Goal: Task Accomplishment & Management: Use online tool/utility

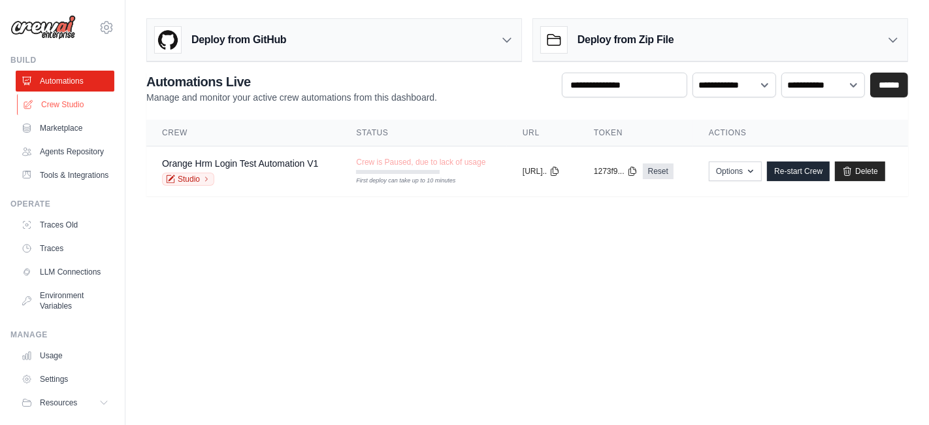
click at [67, 98] on link "Crew Studio" at bounding box center [66, 104] width 99 height 21
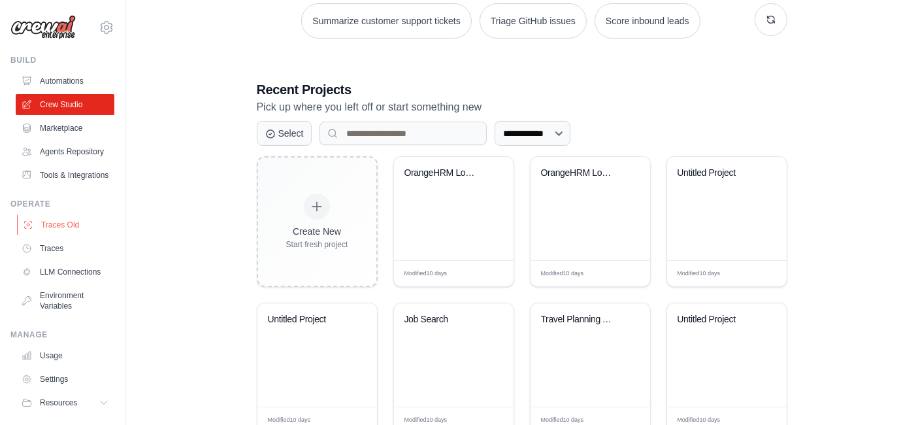
scroll to position [218, 0]
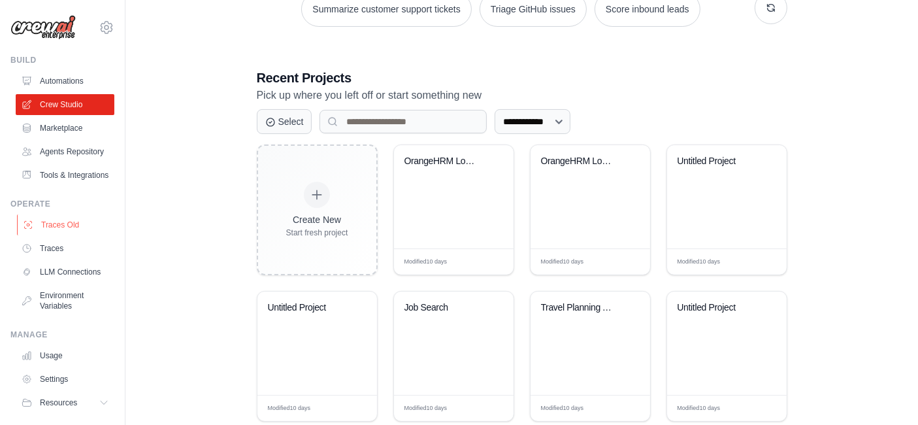
click at [57, 235] on link "Traces Old" at bounding box center [66, 224] width 99 height 21
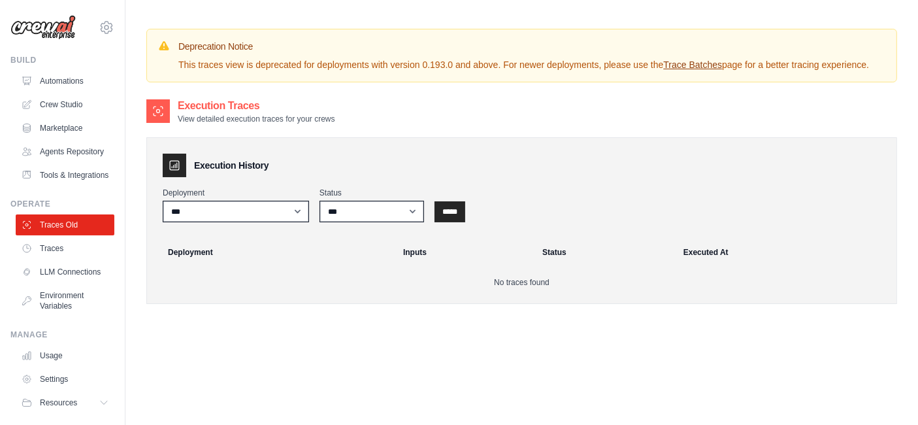
click at [54, 259] on link "Traces" at bounding box center [65, 248] width 99 height 21
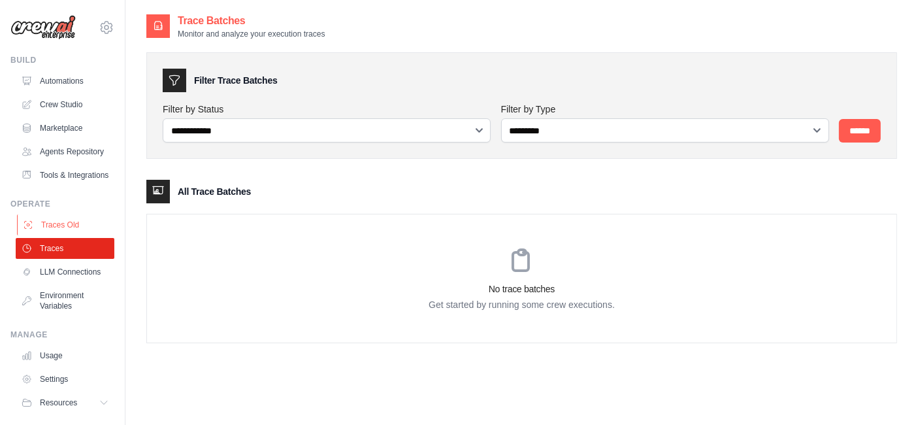
click at [63, 235] on link "Traces Old" at bounding box center [66, 224] width 99 height 21
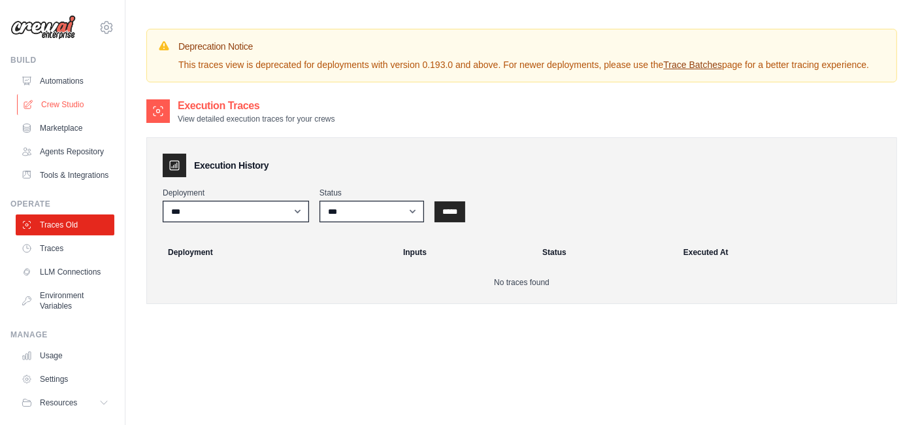
click at [50, 97] on link "Crew Studio" at bounding box center [66, 104] width 99 height 21
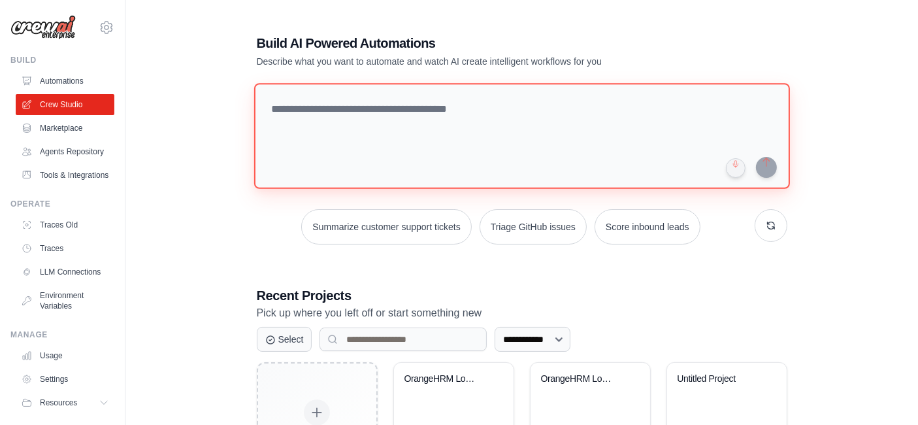
click at [366, 114] on textarea at bounding box center [522, 136] width 536 height 106
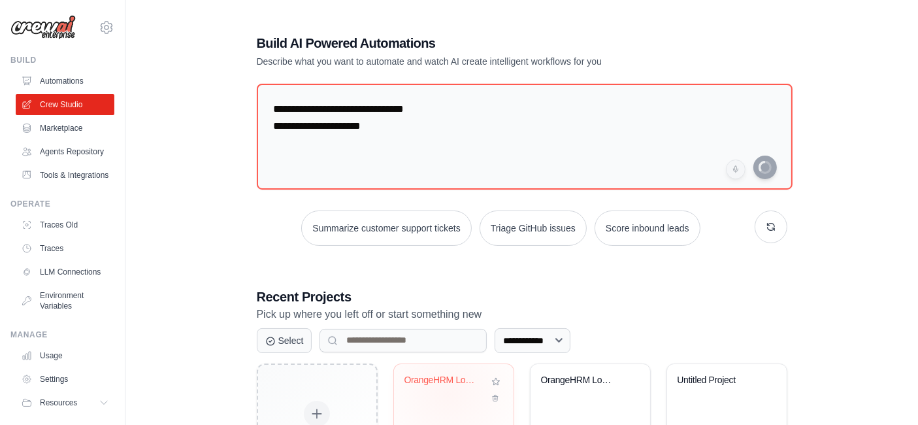
click at [449, 374] on div "OrangeHRM Login Test Automation" at bounding box center [443, 380] width 79 height 12
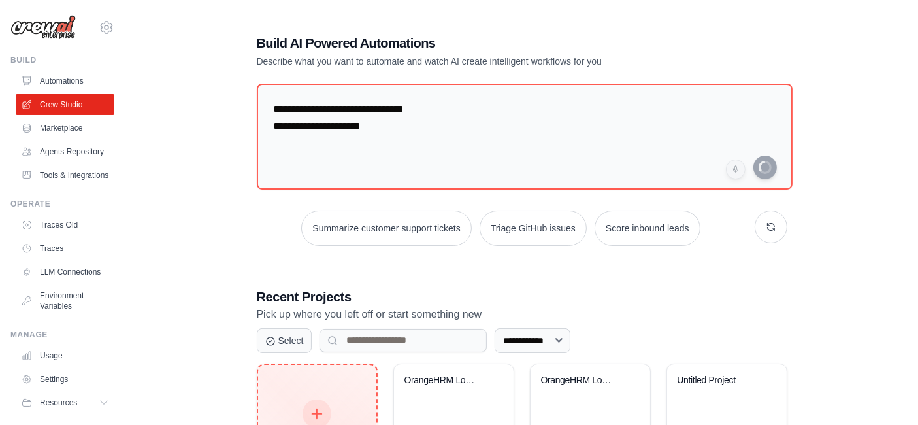
click at [313, 406] on icon at bounding box center [317, 413] width 14 height 14
click at [318, 406] on icon at bounding box center [317, 413] width 14 height 14
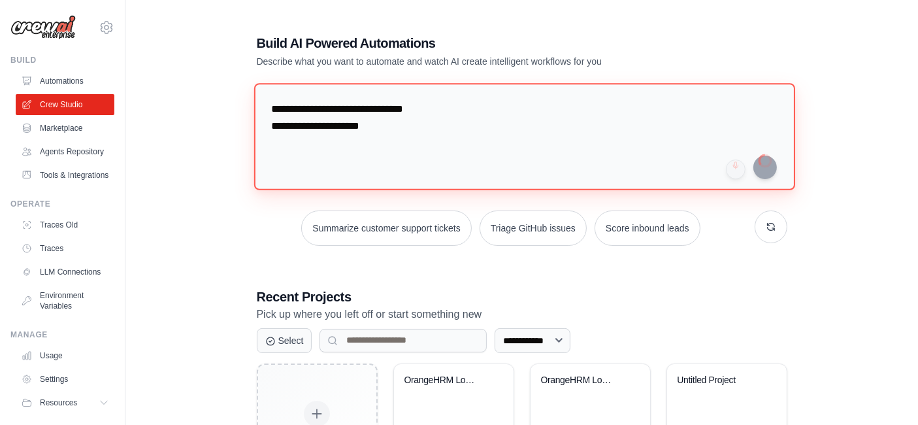
click at [385, 126] on textarea "**********" at bounding box center [524, 136] width 541 height 106
drag, startPoint x: 385, startPoint y: 126, endPoint x: 273, endPoint y: 109, distance: 113.7
click at [273, 109] on textarea "**********" at bounding box center [524, 136] width 541 height 106
type textarea "*"
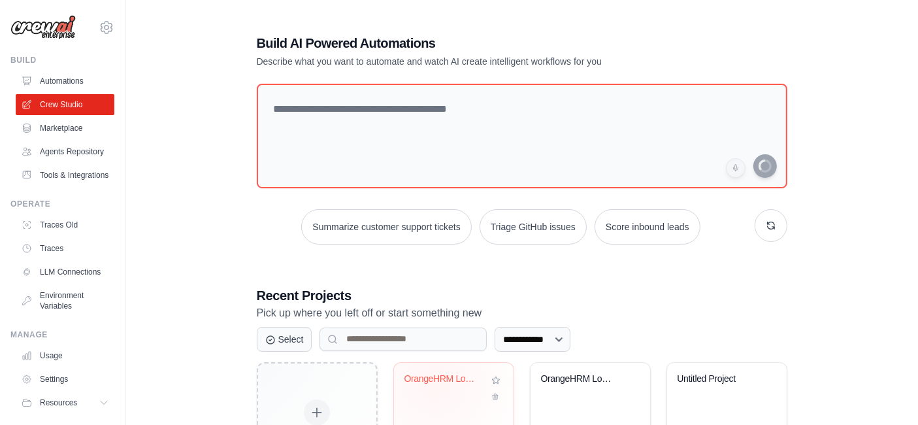
click at [434, 373] on div "OrangeHRM Login Test Automation" at bounding box center [443, 381] width 79 height 17
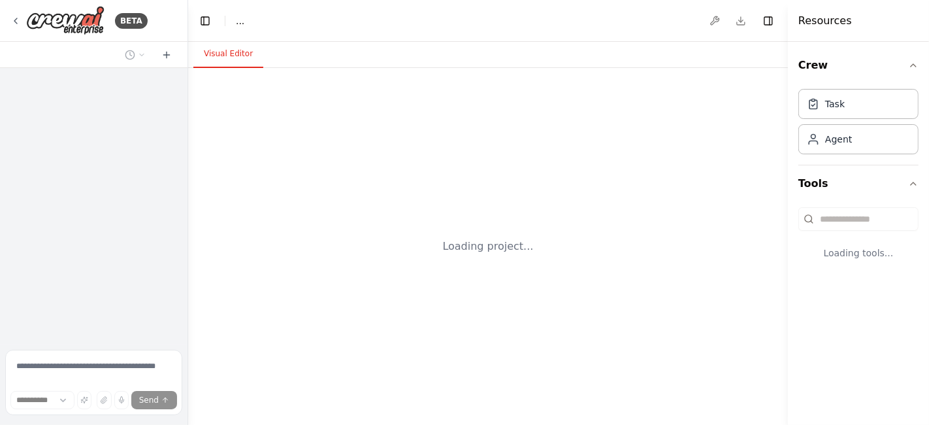
select select "****"
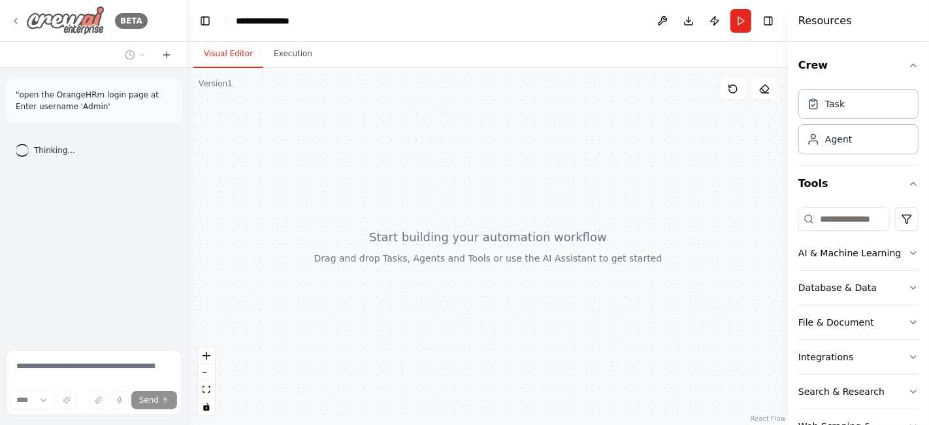
click at [18, 18] on icon at bounding box center [15, 21] width 10 height 10
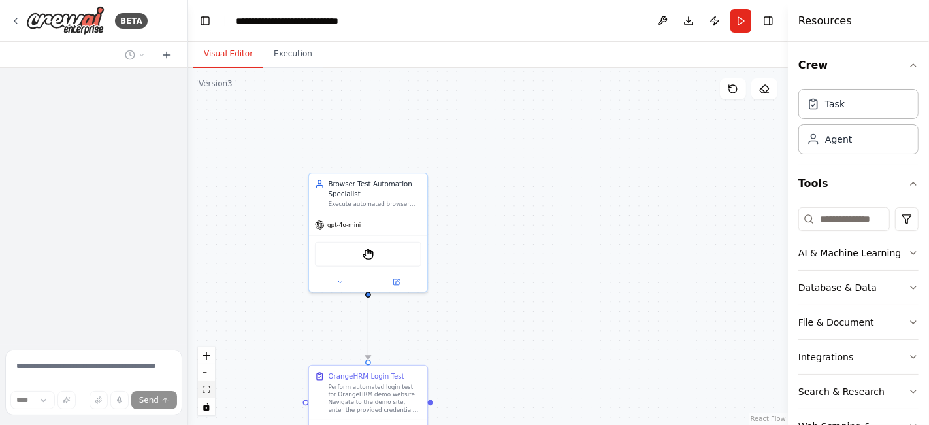
click at [209, 393] on button "fit view" at bounding box center [206, 389] width 17 height 17
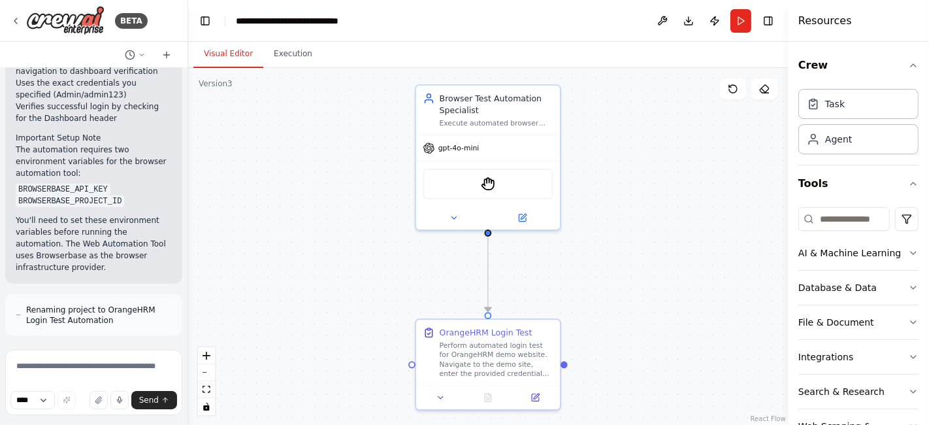
scroll to position [1188, 0]
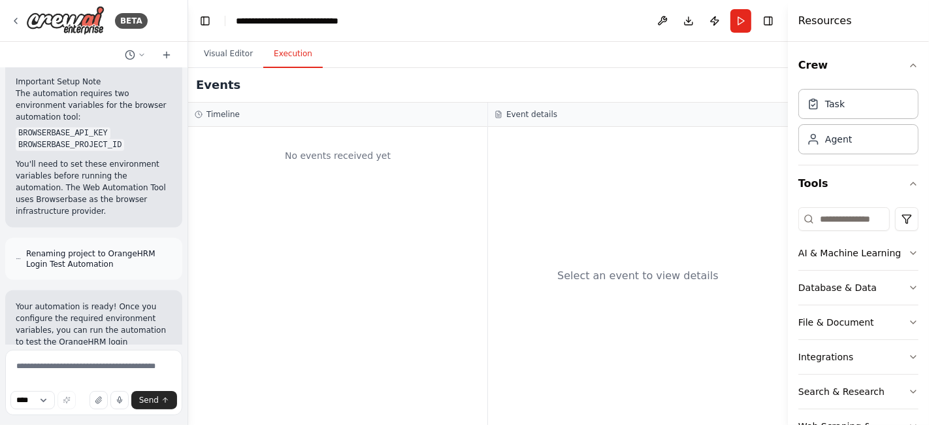
click at [299, 58] on button "Execution" at bounding box center [292, 54] width 59 height 27
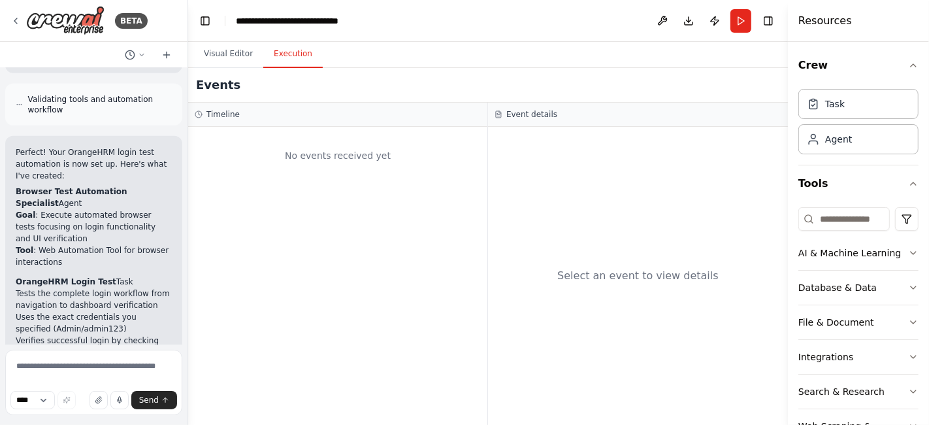
scroll to position [970, 0]
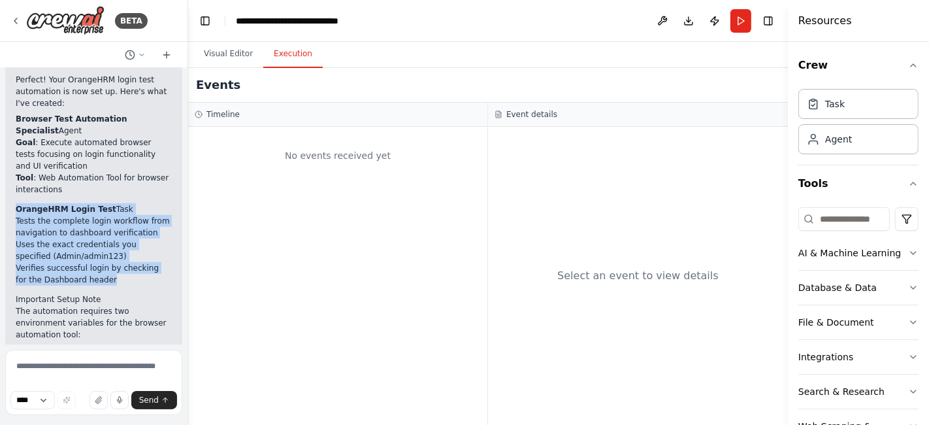
drag, startPoint x: 88, startPoint y: 199, endPoint x: 16, endPoint y: 126, distance: 102.1
click at [16, 126] on div "Perfect! Your OrangeHRM login test automation is now set up. Here's what I've c…" at bounding box center [94, 254] width 156 height 361
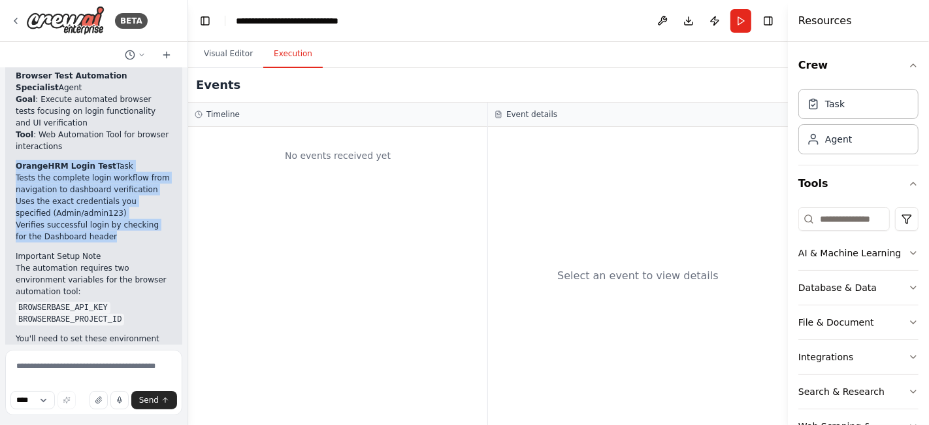
scroll to position [1188, 0]
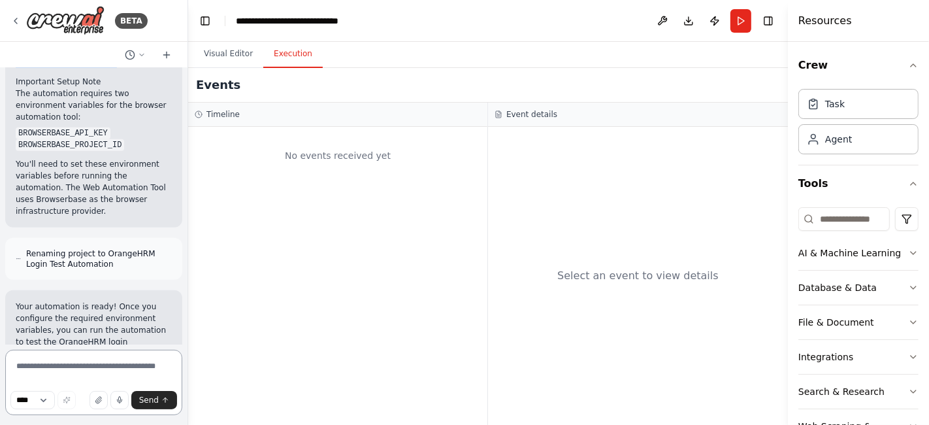
click at [82, 365] on textarea at bounding box center [93, 382] width 177 height 65
click at [20, 12] on div "BETA" at bounding box center [78, 20] width 137 height 29
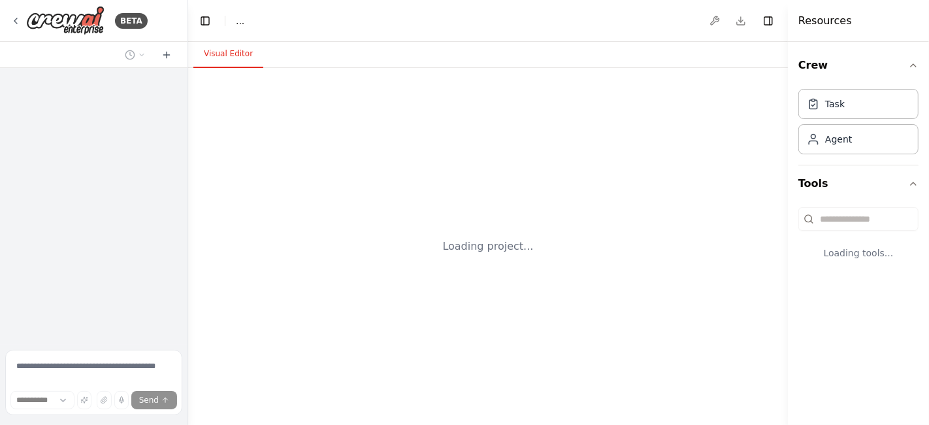
select select "****"
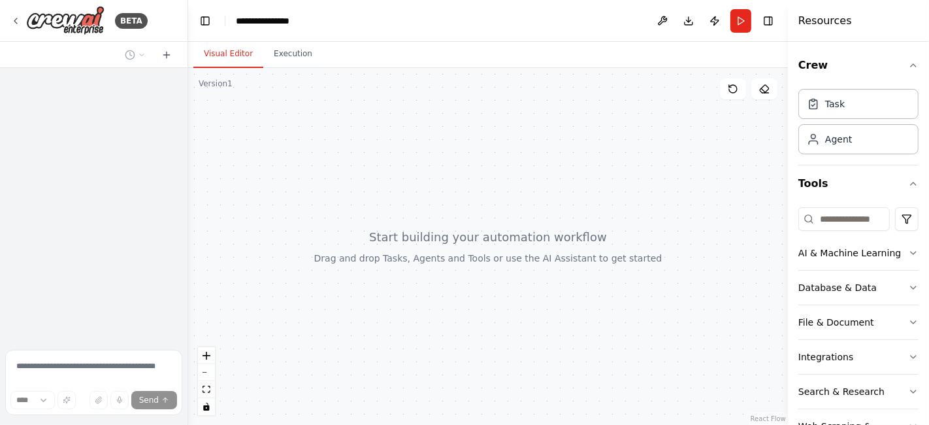
click at [99, 173] on div at bounding box center [94, 206] width 188 height 276
click at [329, 95] on div at bounding box center [488, 246] width 600 height 357
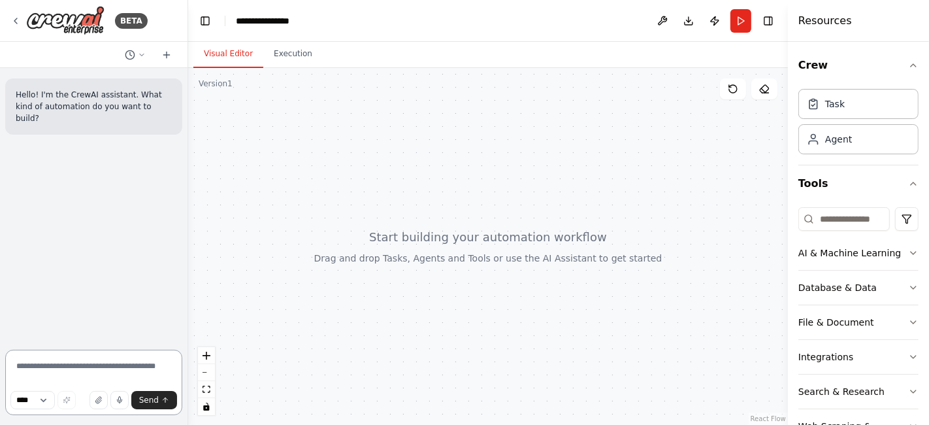
click at [72, 362] on textarea at bounding box center [93, 382] width 177 height 65
paste textarea "**********"
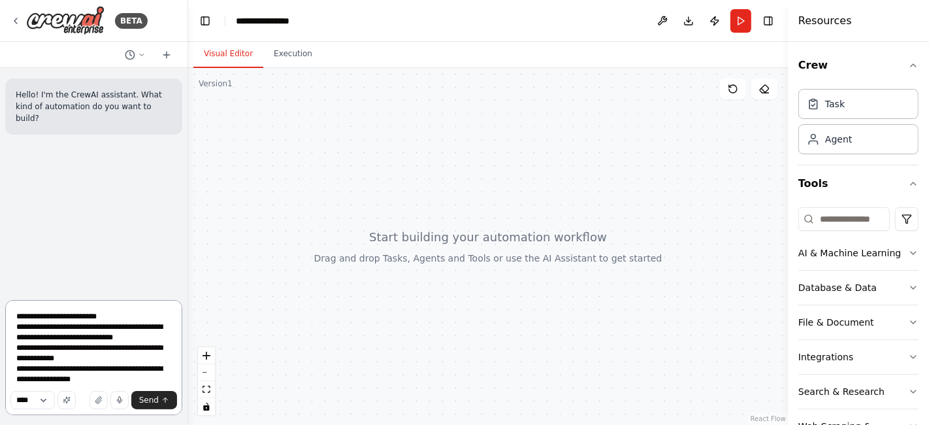
scroll to position [1, 0]
type textarea "**********"
click at [149, 401] on span "Send" at bounding box center [149, 400] width 20 height 10
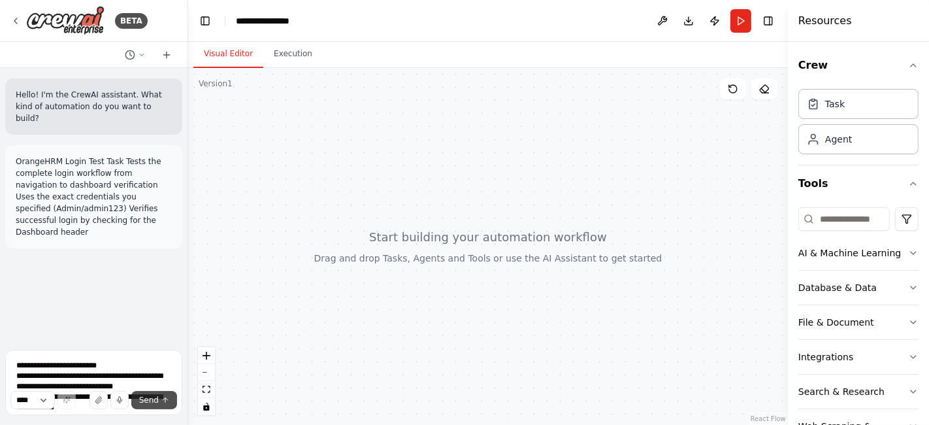
scroll to position [0, 0]
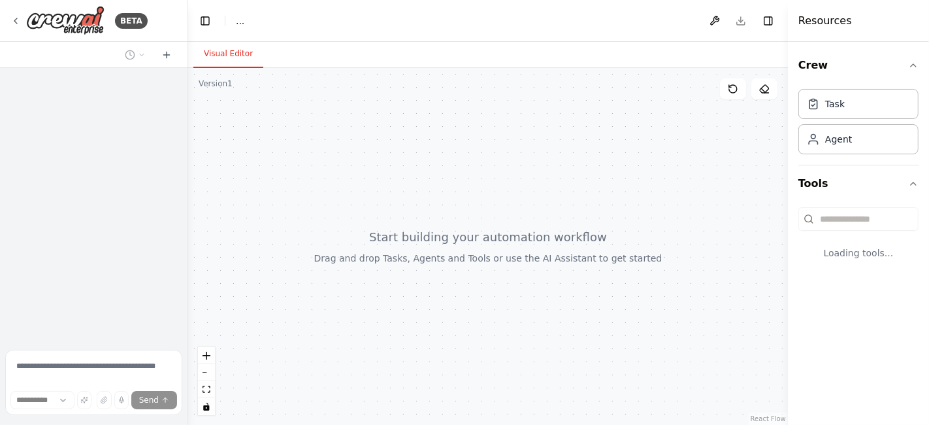
select select "****"
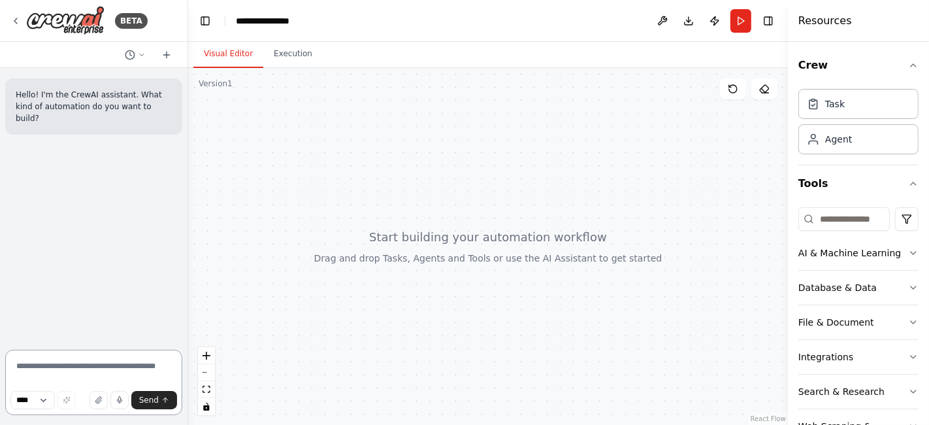
click at [37, 365] on textarea at bounding box center [93, 382] width 177 height 65
type textarea "**********"
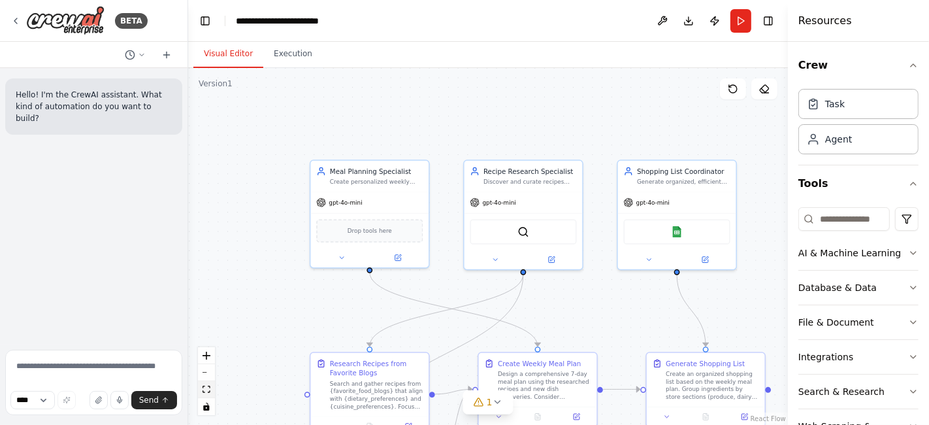
click at [205, 392] on icon "fit view" at bounding box center [207, 388] width 8 height 7
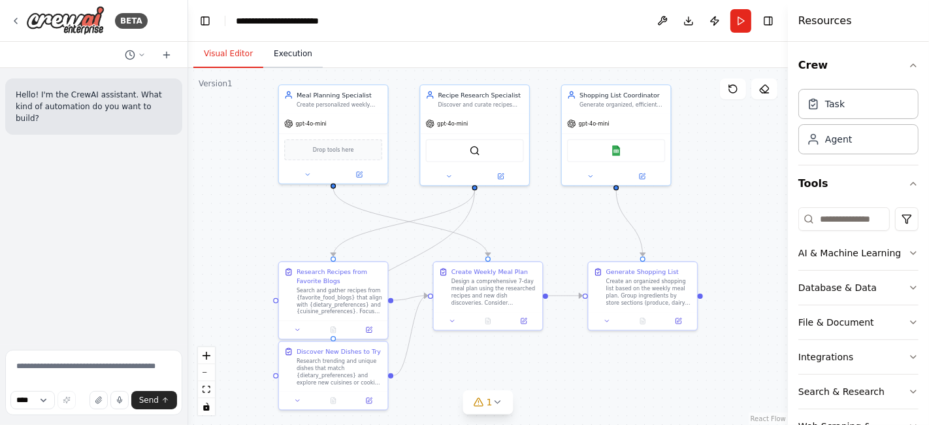
click at [295, 61] on button "Execution" at bounding box center [292, 54] width 59 height 27
click at [244, 54] on button "Visual Editor" at bounding box center [228, 54] width 70 height 27
click at [741, 21] on button "Run" at bounding box center [740, 21] width 21 height 24
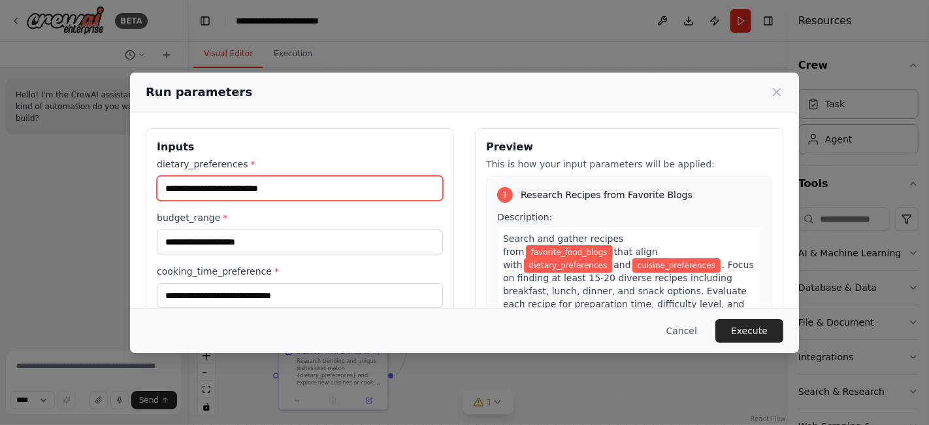
click at [271, 186] on input "dietary_preferences *" at bounding box center [300, 188] width 286 height 25
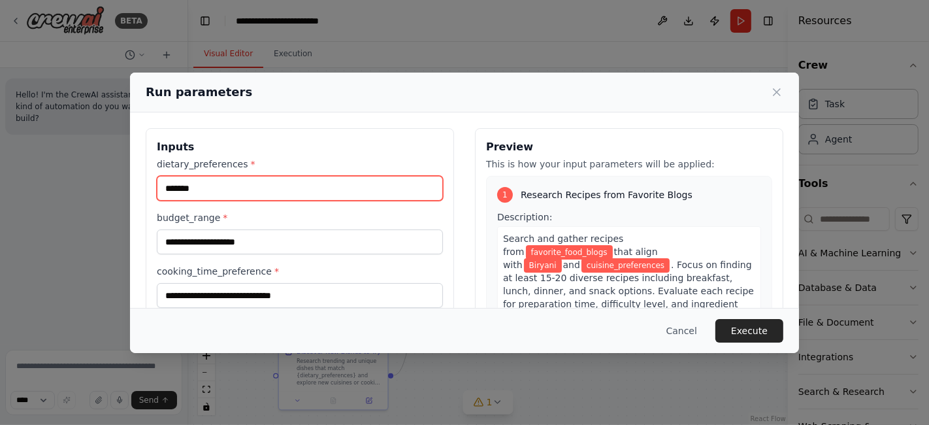
type input "*******"
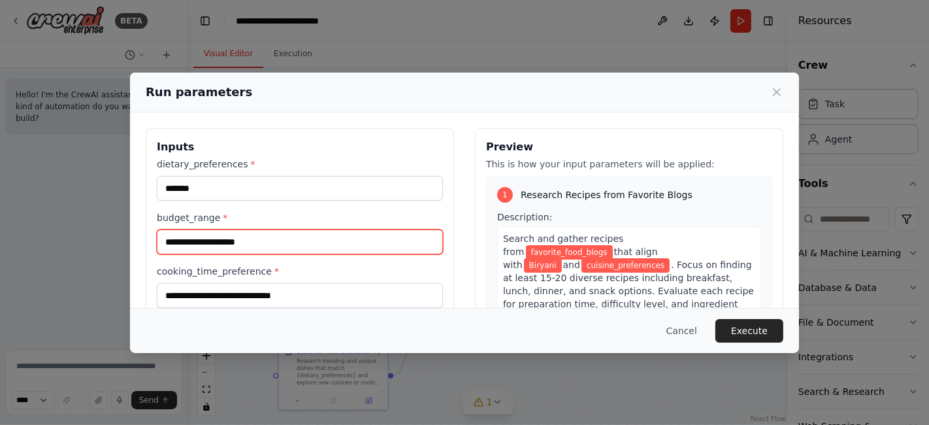
click at [246, 238] on input "budget_range *" at bounding box center [300, 241] width 286 height 25
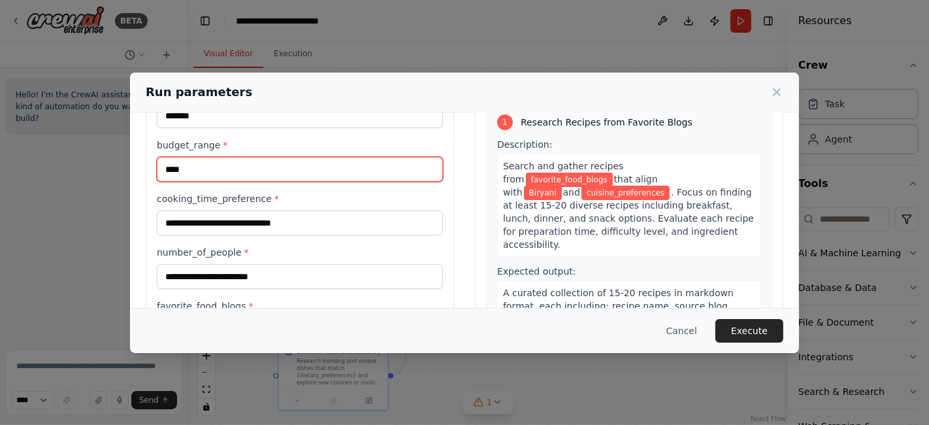
type input "****"
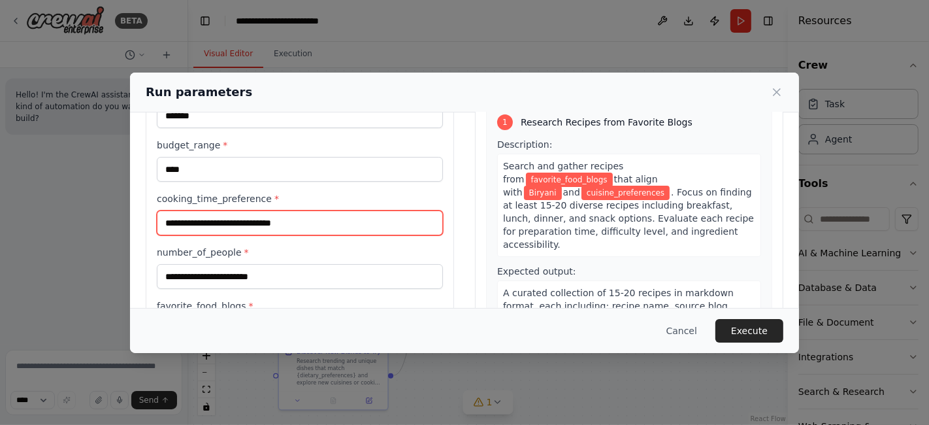
click at [232, 219] on input "cooking_time_preference *" at bounding box center [300, 222] width 286 height 25
type input "*****"
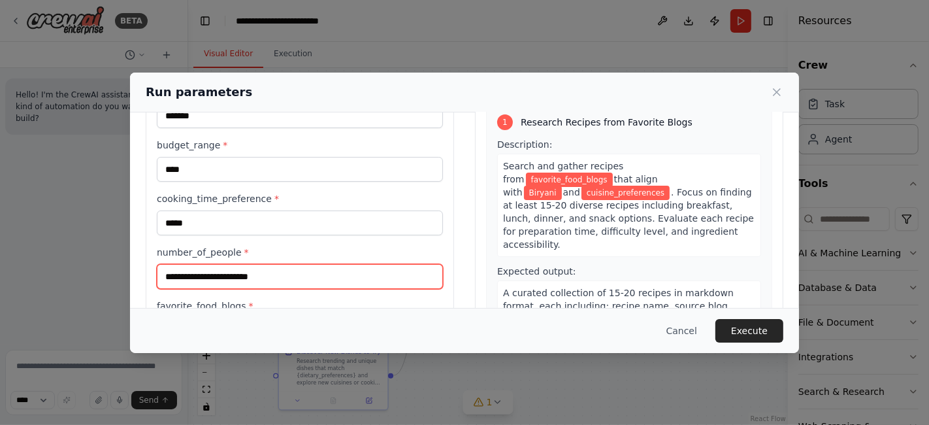
click at [205, 272] on input "number_of_people *" at bounding box center [300, 276] width 286 height 25
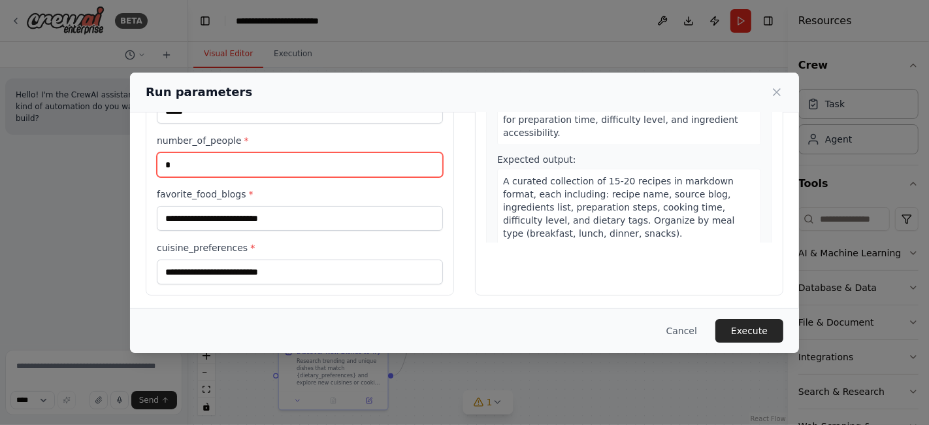
type input "*"
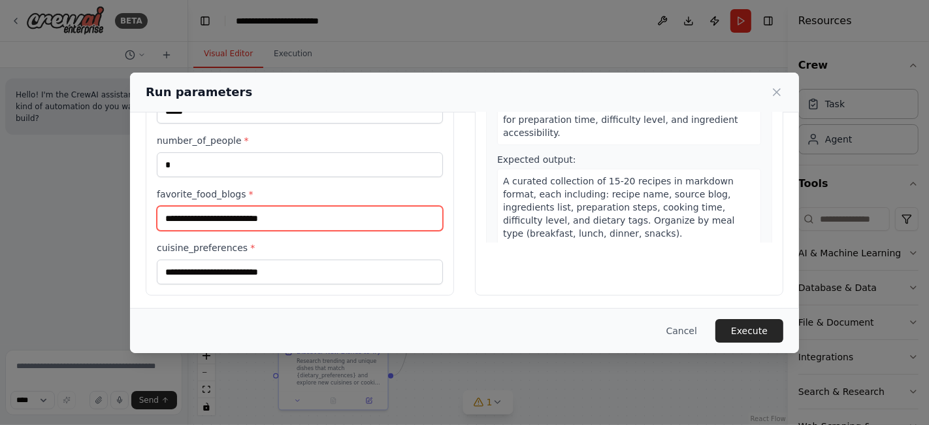
click at [220, 214] on input "favorite_food_blogs *" at bounding box center [300, 218] width 286 height 25
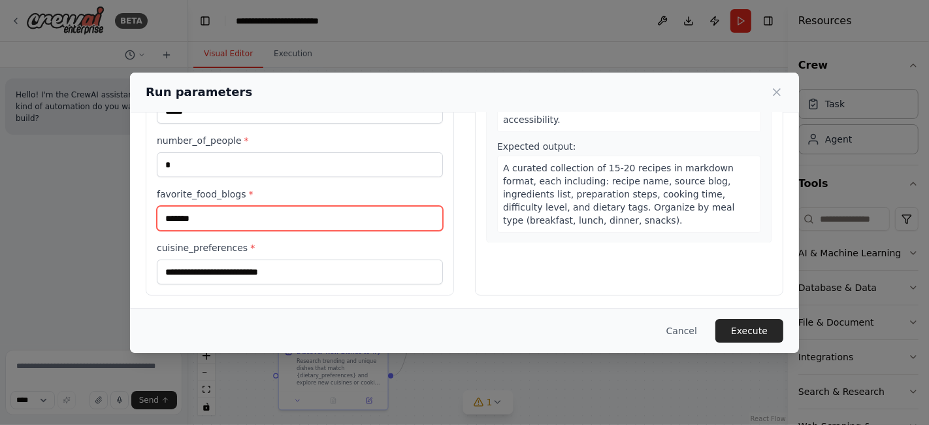
type input "*******"
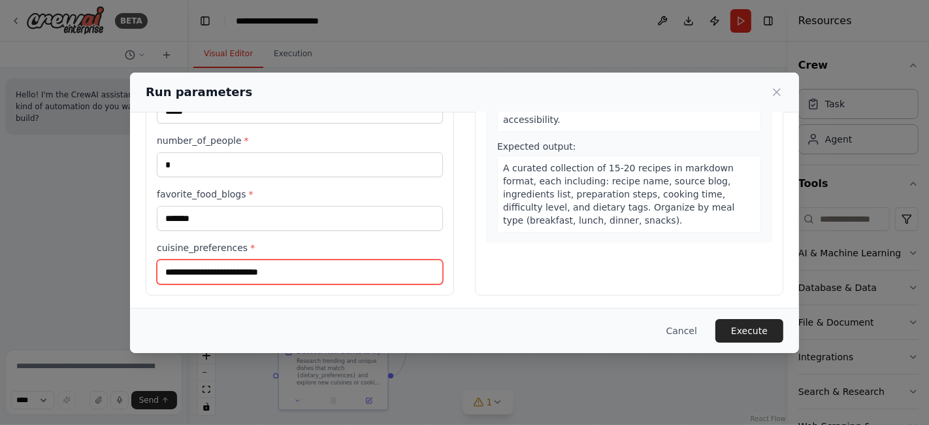
click at [229, 270] on input "cuisine_preferences *" at bounding box center [300, 271] width 286 height 25
type input "*******"
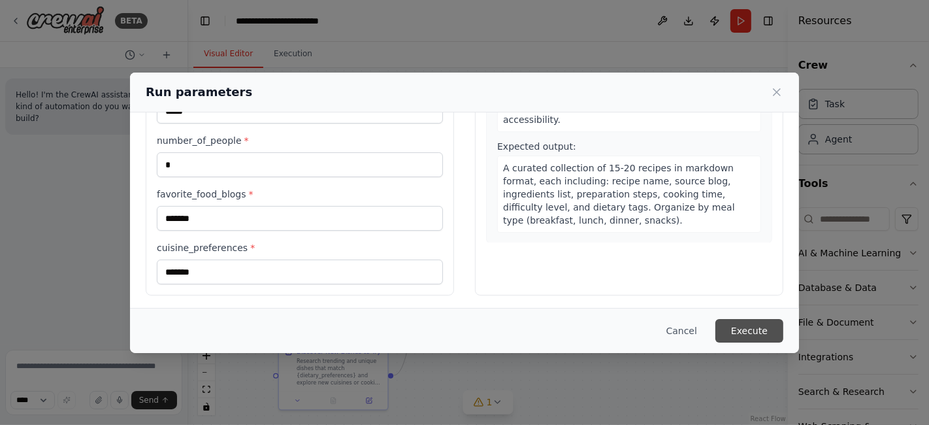
click at [756, 331] on button "Execute" at bounding box center [749, 331] width 68 height 24
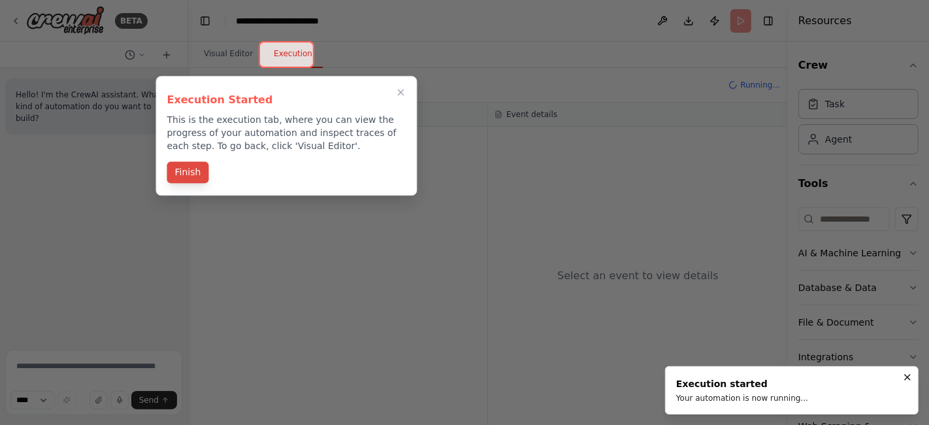
click at [181, 172] on button "Finish" at bounding box center [188, 172] width 42 height 22
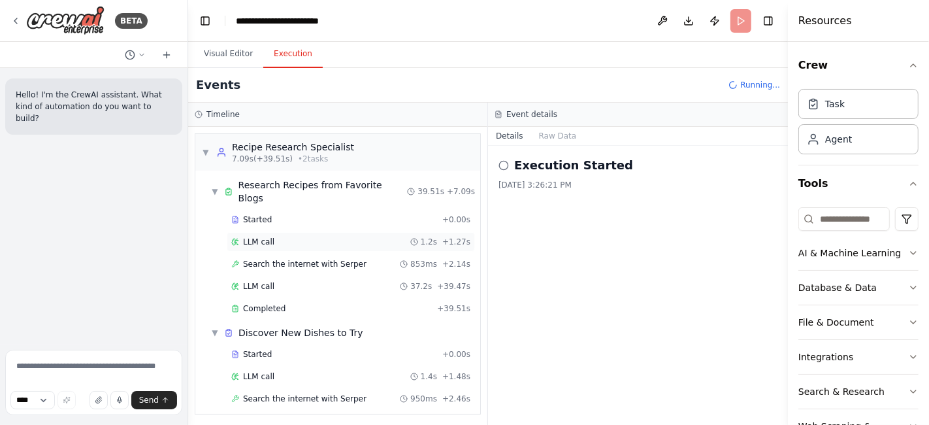
scroll to position [8, 0]
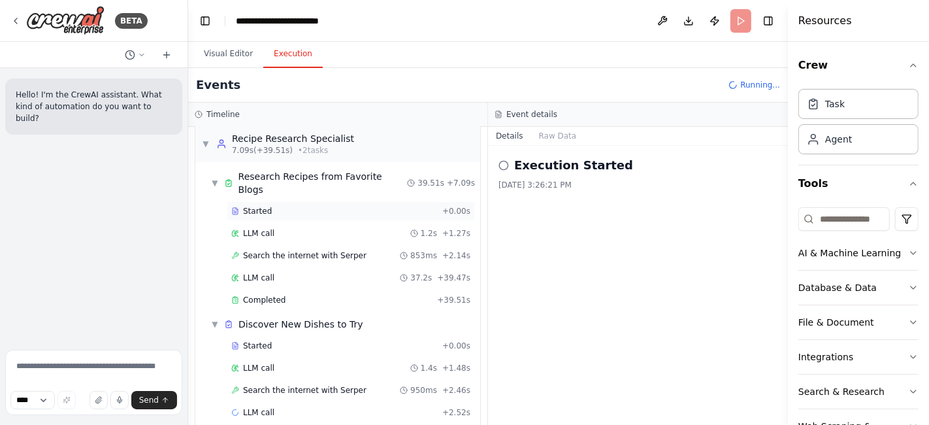
click at [261, 206] on span "Started" at bounding box center [257, 211] width 29 height 10
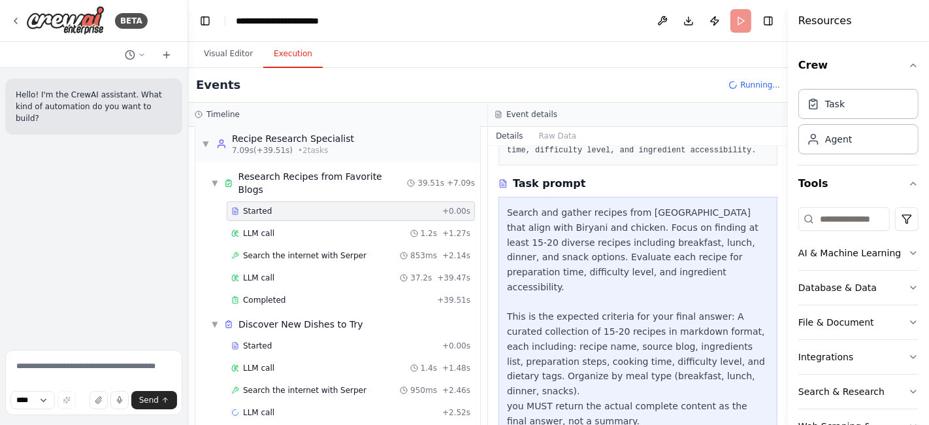
scroll to position [148, 0]
click at [259, 206] on span "Started" at bounding box center [257, 211] width 29 height 10
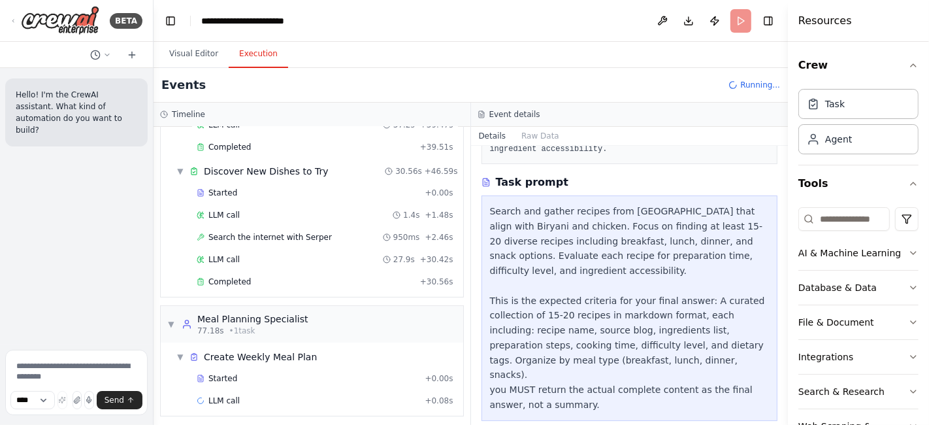
scroll to position [133, 0]
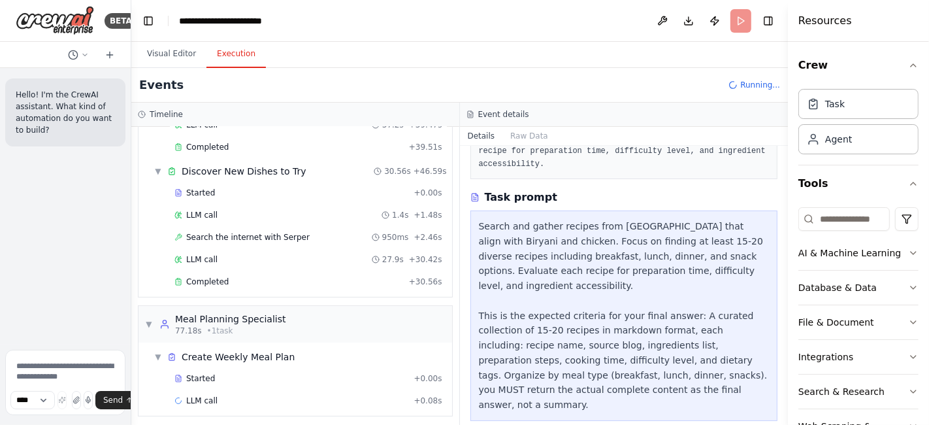
drag, startPoint x: 186, startPoint y: 147, endPoint x: 70, endPoint y: 148, distance: 115.6
click at [71, 148] on div "BETA Hello! I'm the CrewAI assistant. What kind of automation do you want to bu…" at bounding box center [65, 212] width 131 height 425
click at [206, 211] on span "LLM call" at bounding box center [201, 215] width 31 height 10
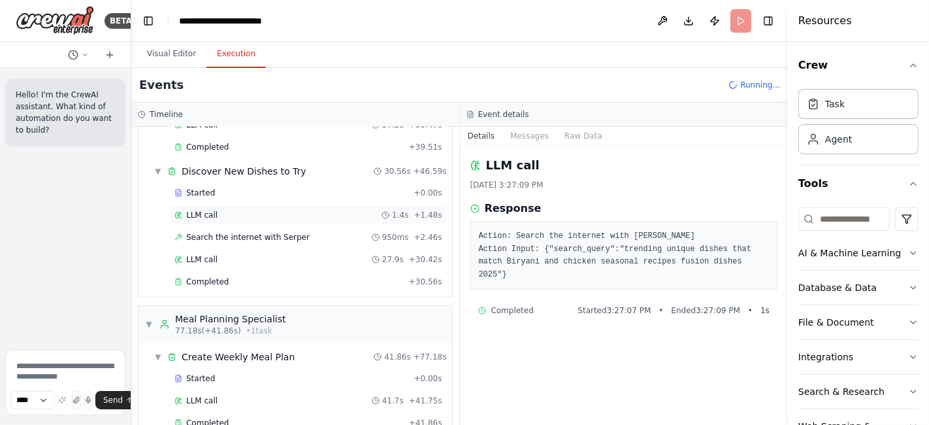
click at [223, 213] on div "LLM call 1.4s + 1.48s" at bounding box center [308, 215] width 268 height 10
click at [218, 195] on div "Started + 0.00s" at bounding box center [308, 193] width 277 height 20
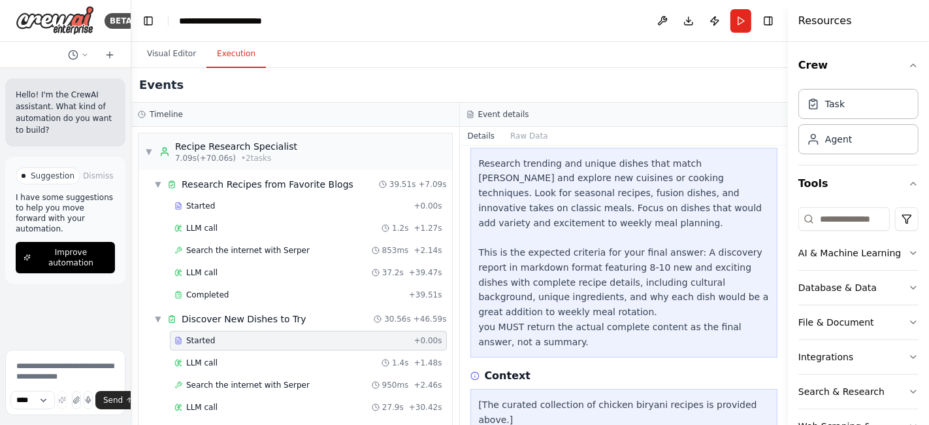
scroll to position [0, 0]
click at [174, 56] on button "Visual Editor" at bounding box center [172, 54] width 70 height 27
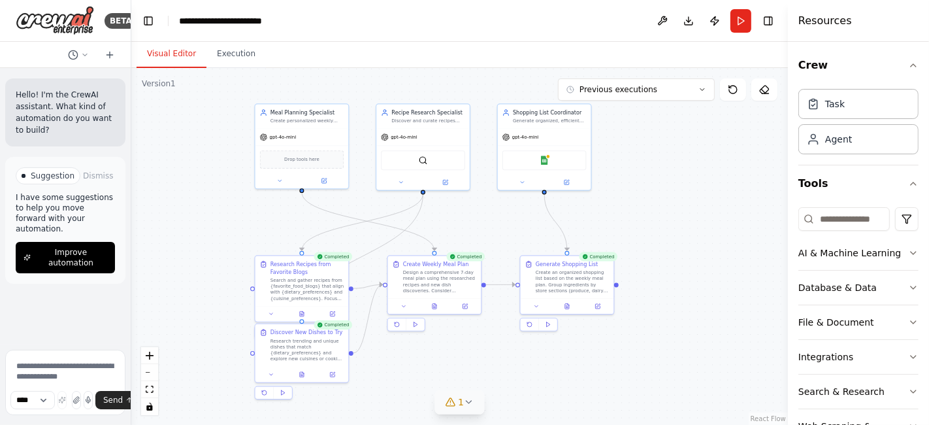
click at [457, 402] on div "1" at bounding box center [454, 401] width 19 height 13
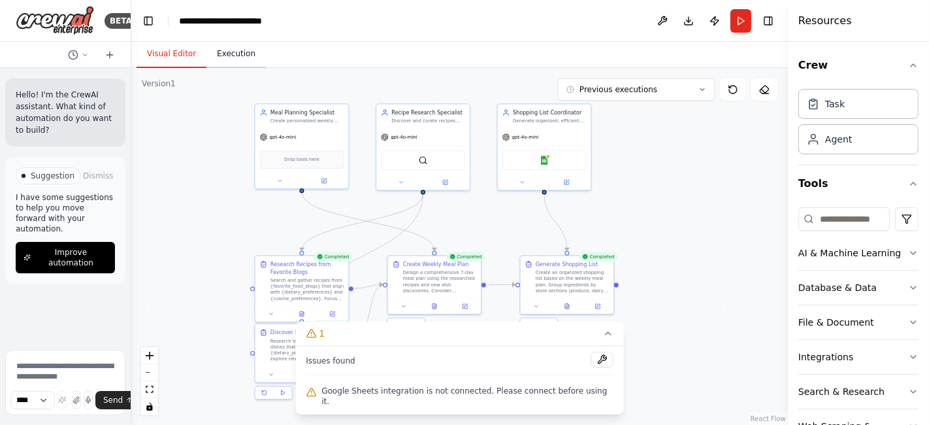
click at [225, 60] on button "Execution" at bounding box center [235, 54] width 59 height 27
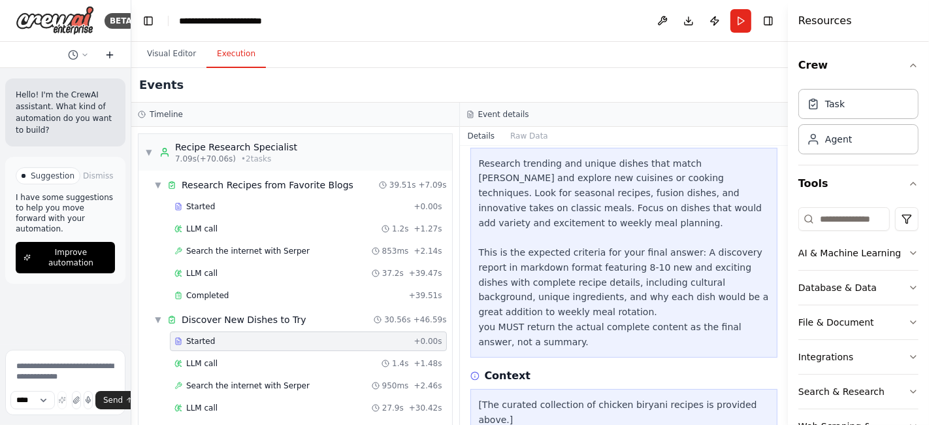
click at [109, 56] on icon at bounding box center [110, 55] width 10 height 10
click at [65, 247] on span "Improve automation" at bounding box center [71, 257] width 73 height 21
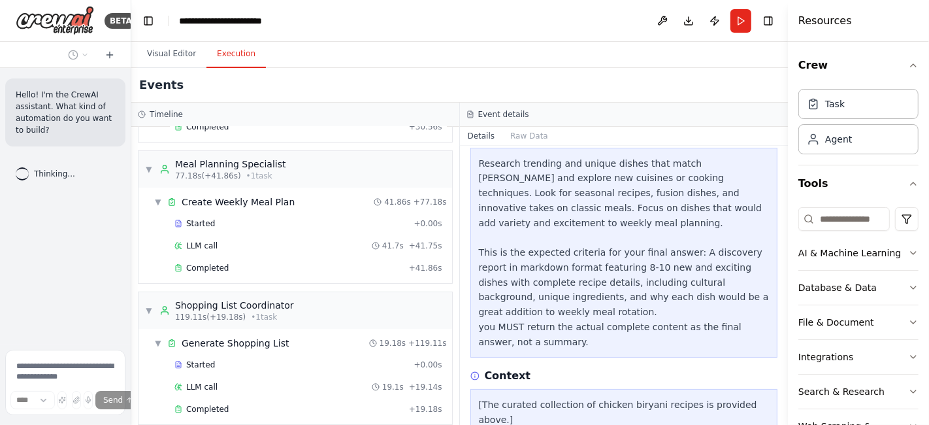
scroll to position [310, 0]
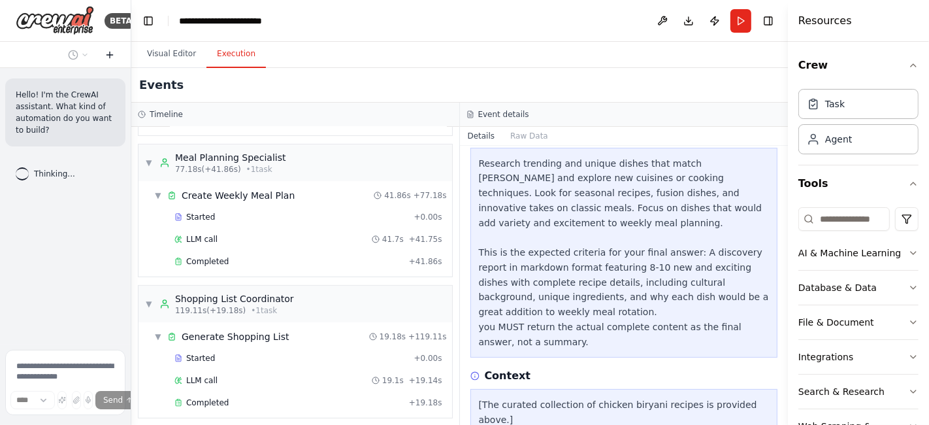
click at [112, 51] on icon at bounding box center [110, 55] width 10 height 10
click at [63, 370] on textarea at bounding box center [65, 382] width 120 height 65
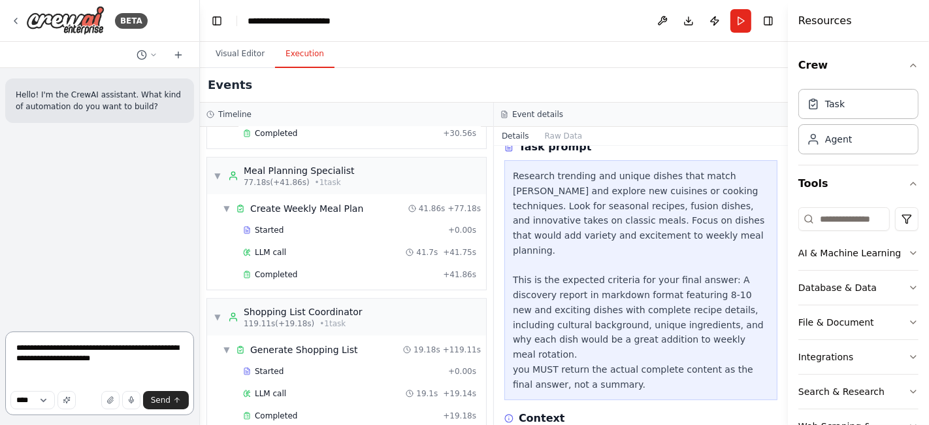
scroll to position [196, 0]
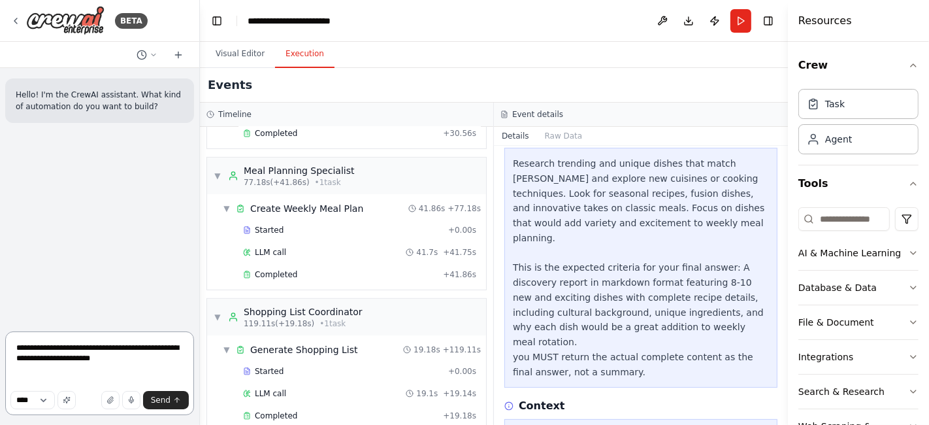
drag, startPoint x: 129, startPoint y: 217, endPoint x: 202, endPoint y: 217, distance: 72.5
click at [202, 217] on div "**********" at bounding box center [464, 212] width 929 height 425
type textarea "**********"
click at [165, 397] on span "Send" at bounding box center [163, 400] width 20 height 10
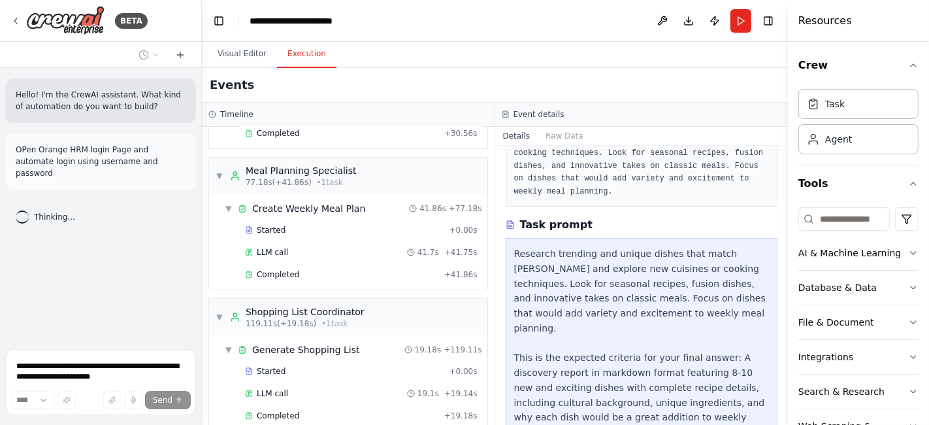
scroll to position [226, 0]
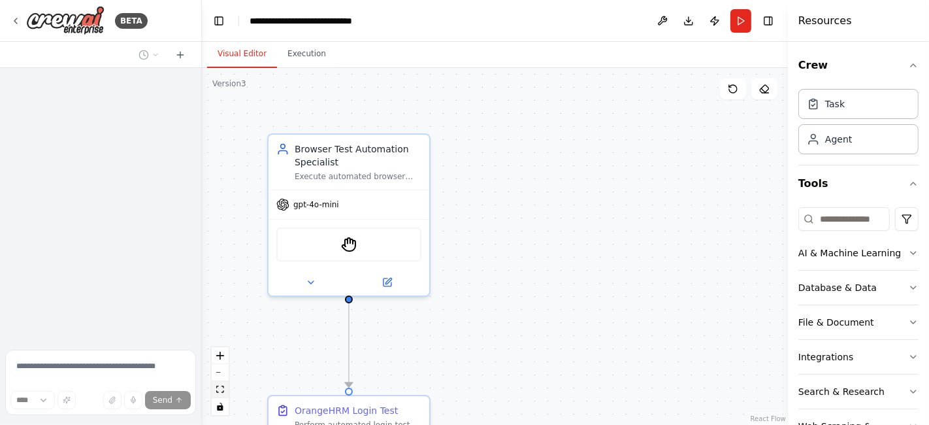
click at [220, 389] on icon "fit view" at bounding box center [220, 388] width 8 height 7
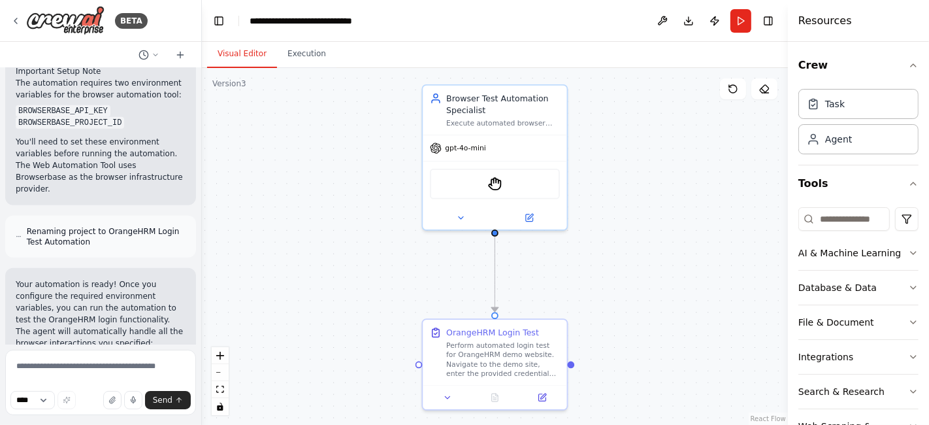
scroll to position [1095, 0]
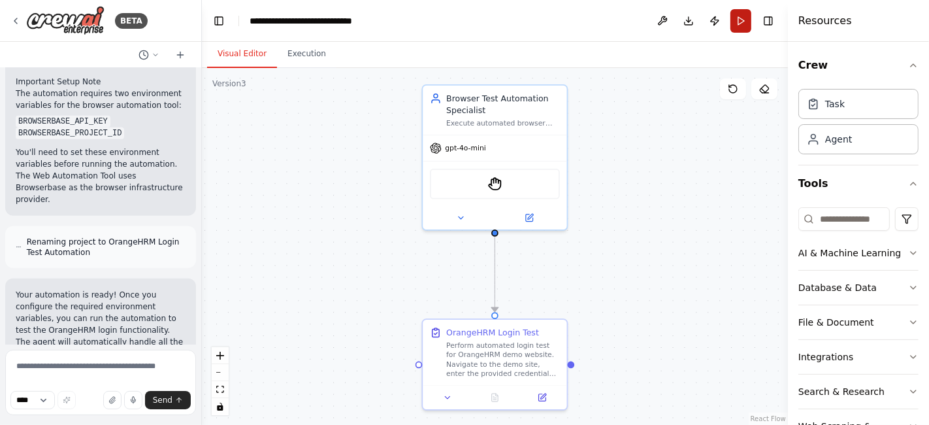
click at [740, 20] on button "Run" at bounding box center [740, 21] width 21 height 24
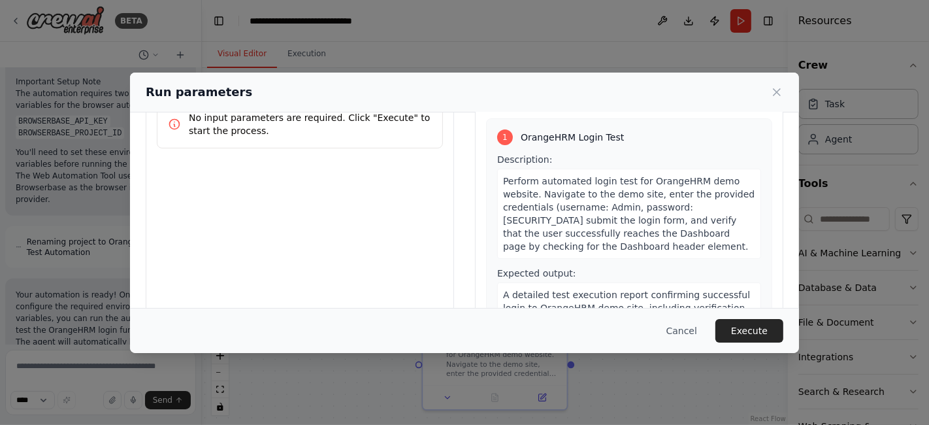
scroll to position [131, 0]
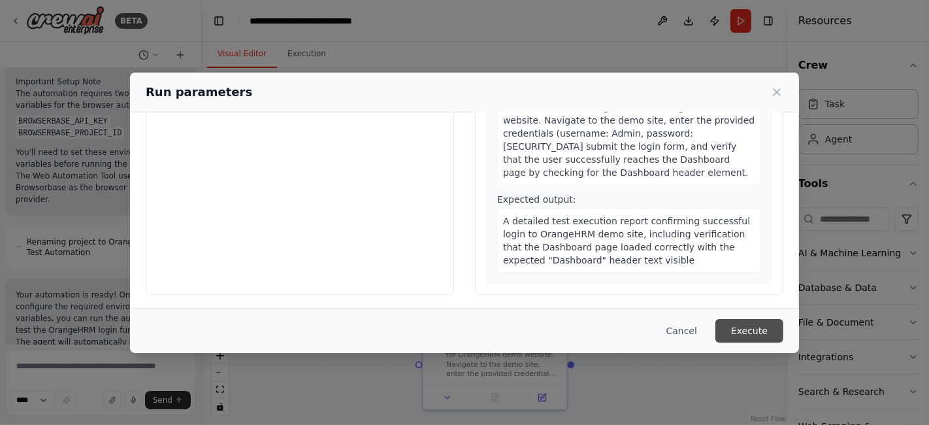
click at [765, 323] on button "Execute" at bounding box center [749, 331] width 68 height 24
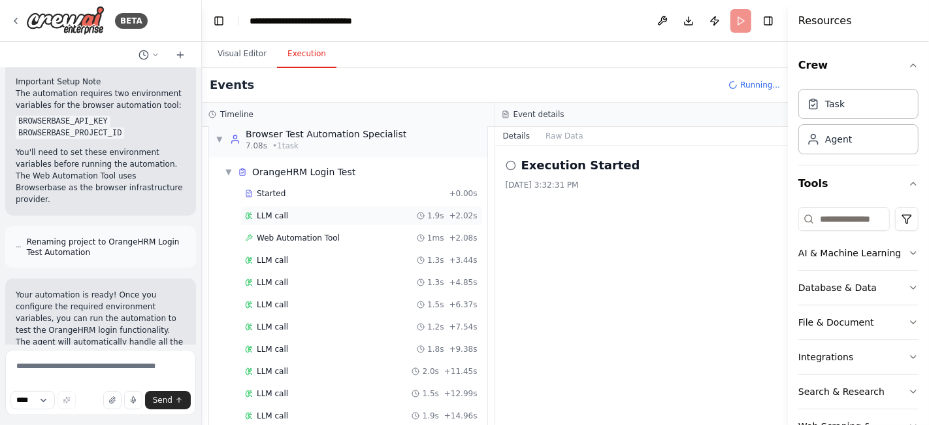
scroll to position [0, 0]
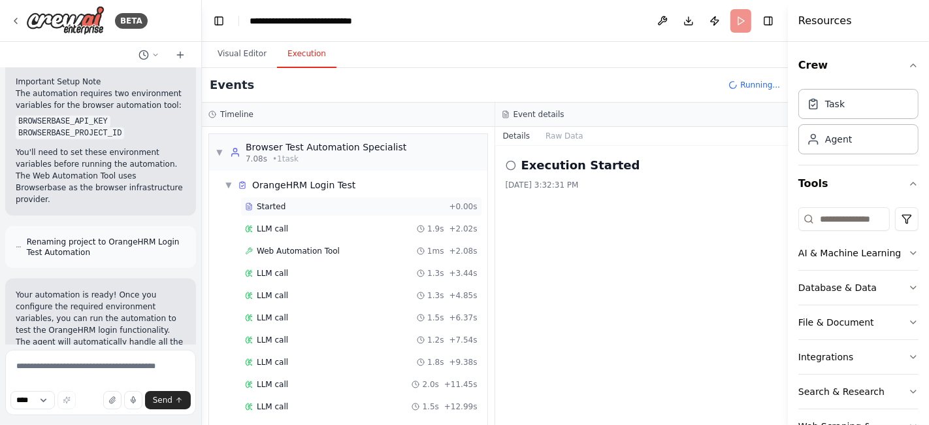
click at [280, 208] on span "Started" at bounding box center [271, 206] width 29 height 10
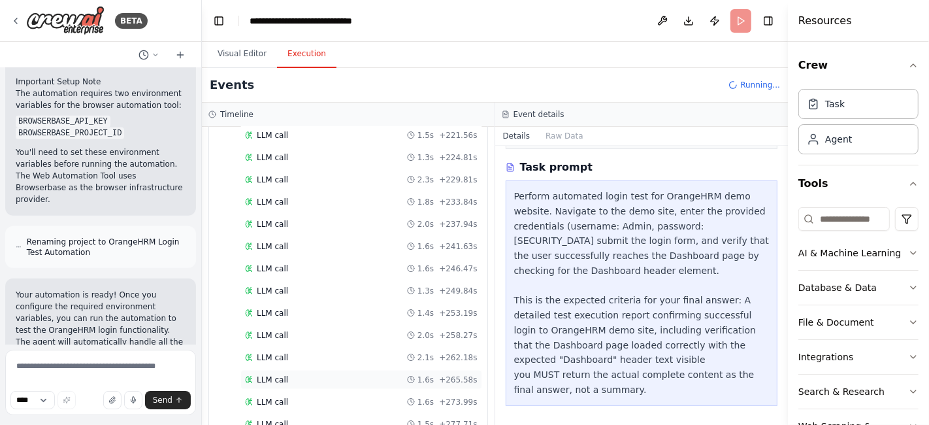
scroll to position [1734, 0]
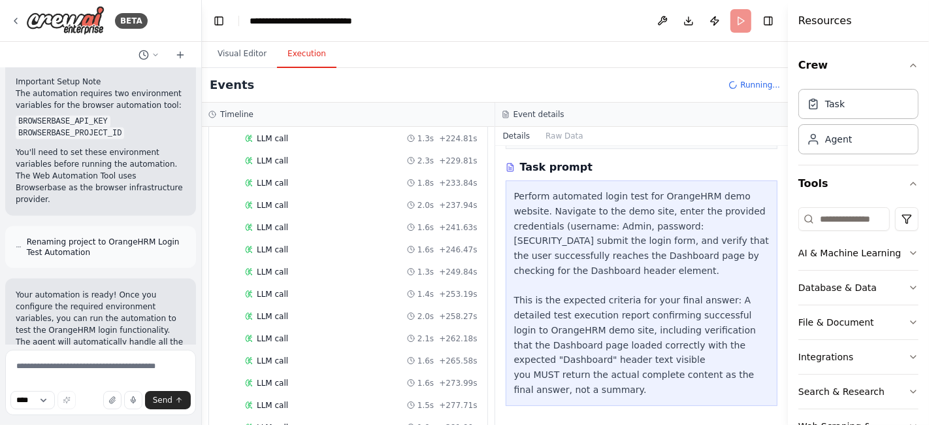
click at [298, 58] on button "Execution" at bounding box center [306, 54] width 59 height 27
click at [242, 57] on button "Visual Editor" at bounding box center [242, 54] width 70 height 27
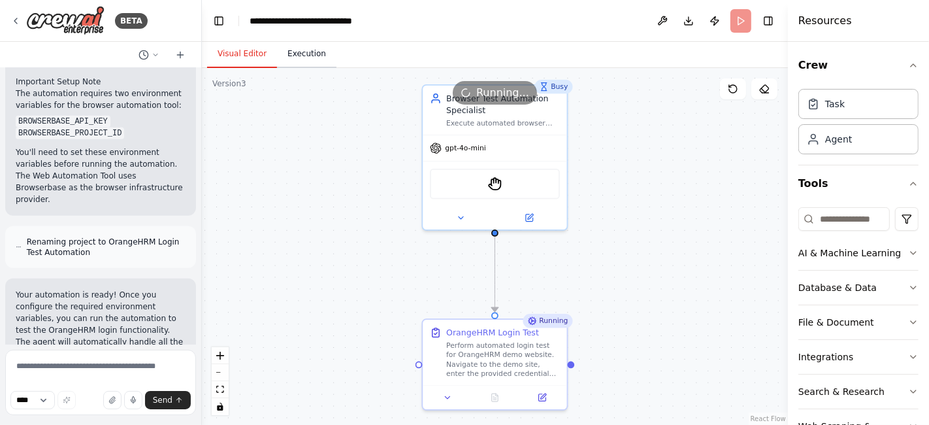
click at [291, 59] on button "Execution" at bounding box center [306, 54] width 59 height 27
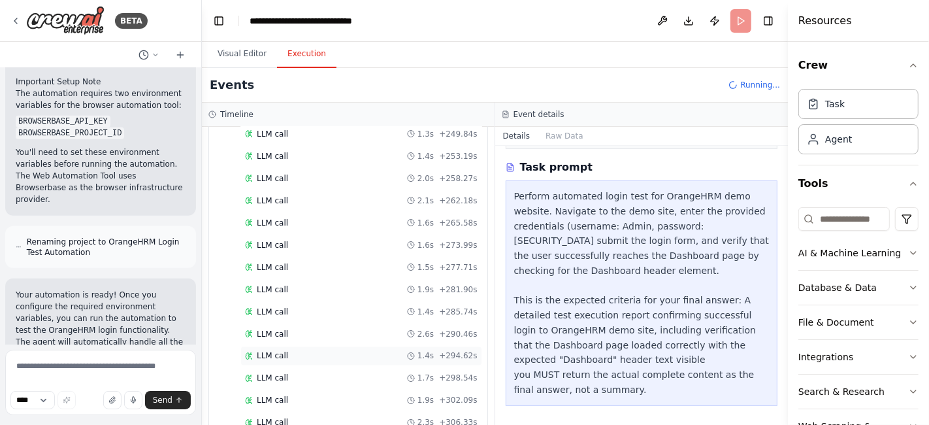
scroll to position [1887, 0]
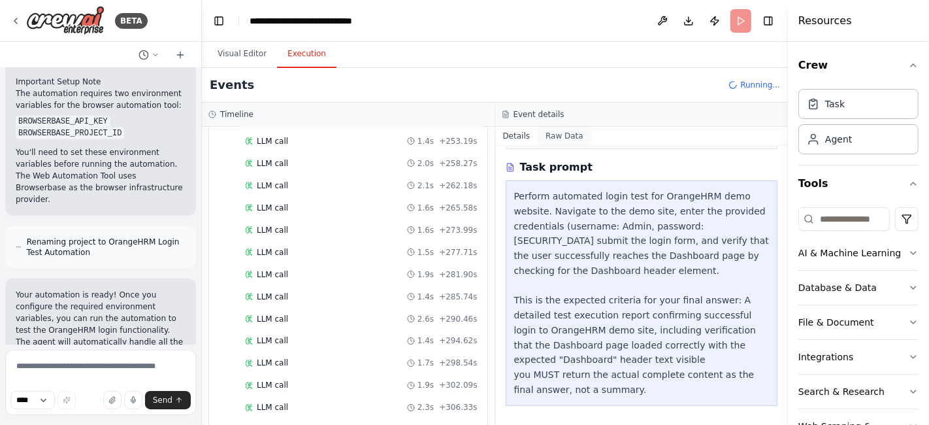
click at [562, 127] on button "Raw Data" at bounding box center [565, 136] width 54 height 18
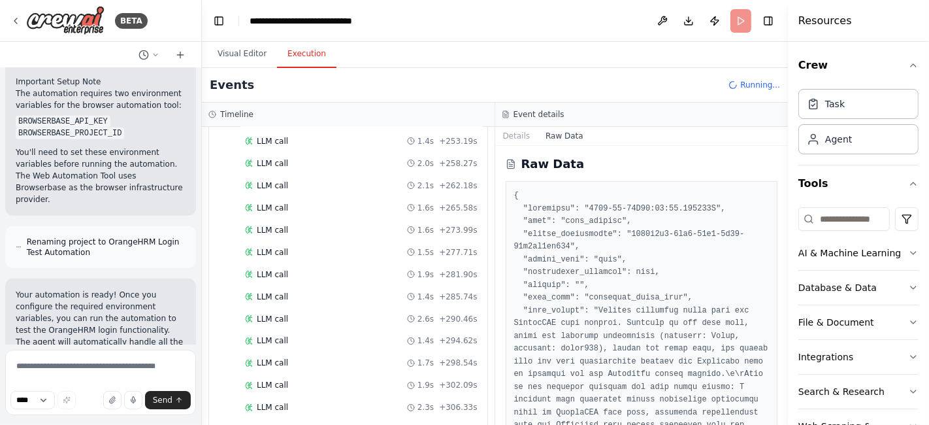
scroll to position [0, 0]
click at [508, 140] on button "Details" at bounding box center [516, 136] width 43 height 18
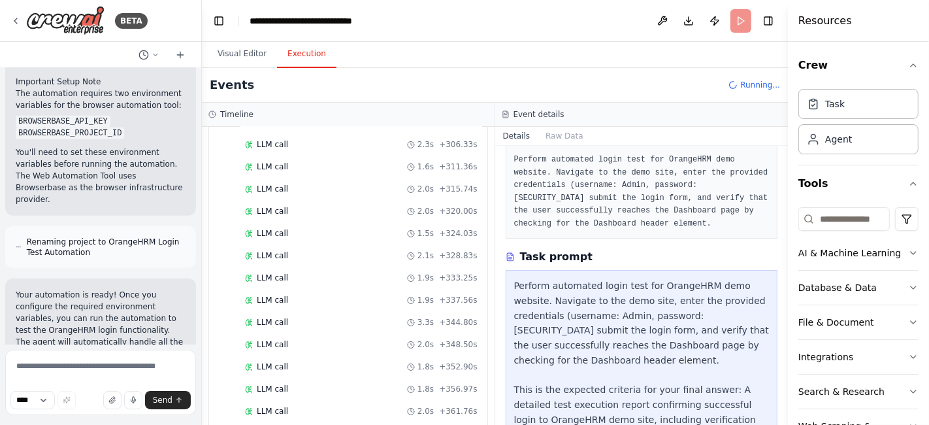
scroll to position [163, 0]
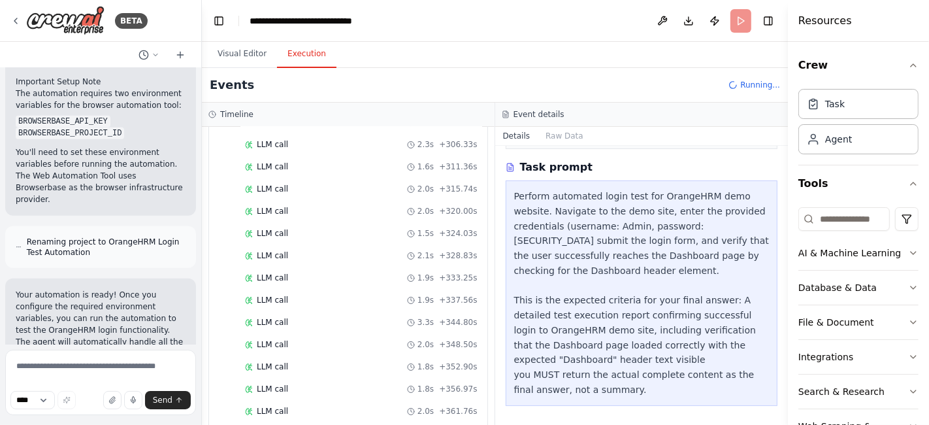
click at [553, 165] on h3 "Task prompt" at bounding box center [556, 167] width 73 height 16
click at [558, 135] on button "Raw Data" at bounding box center [565, 136] width 54 height 18
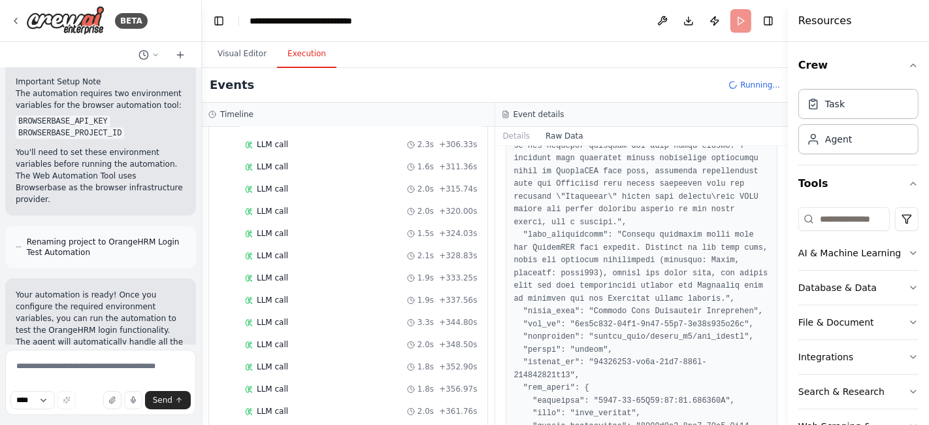
scroll to position [0, 0]
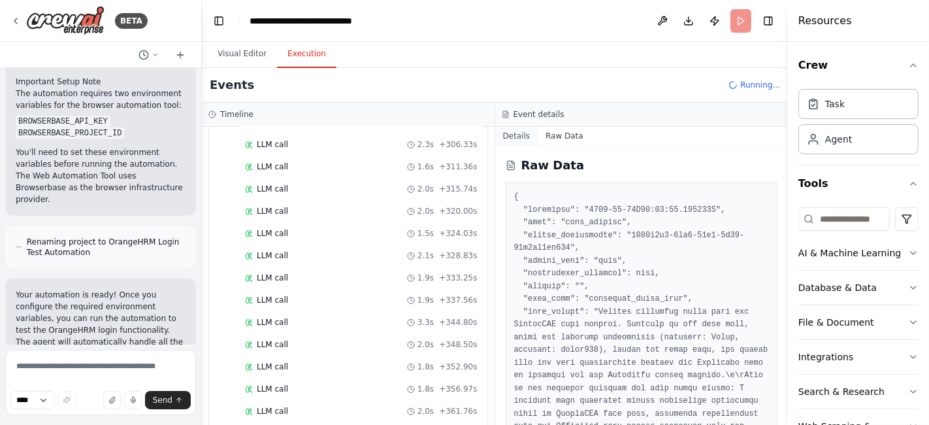
click at [514, 135] on button "Details" at bounding box center [516, 136] width 43 height 18
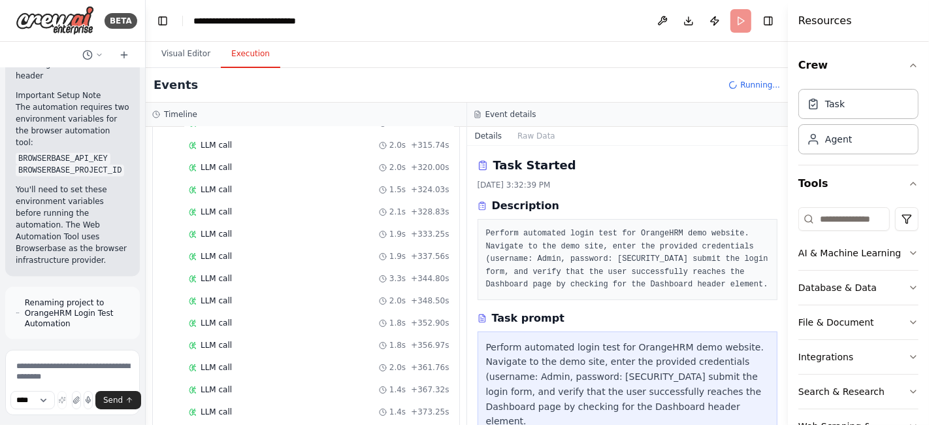
scroll to position [1562, 0]
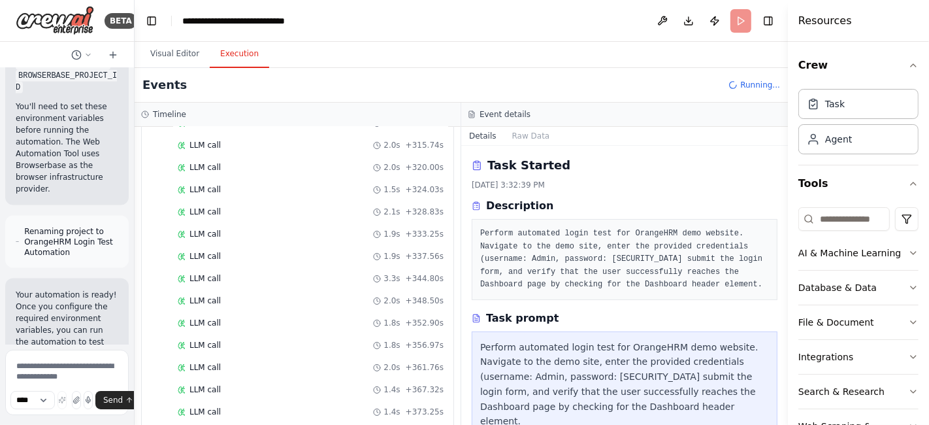
drag, startPoint x: 201, startPoint y: 220, endPoint x: 31, endPoint y: 204, distance: 171.3
click at [31, 204] on div "BETA Hello! I'm the CrewAI assistant. What kind of automation do you want to bu…" at bounding box center [67, 212] width 135 height 425
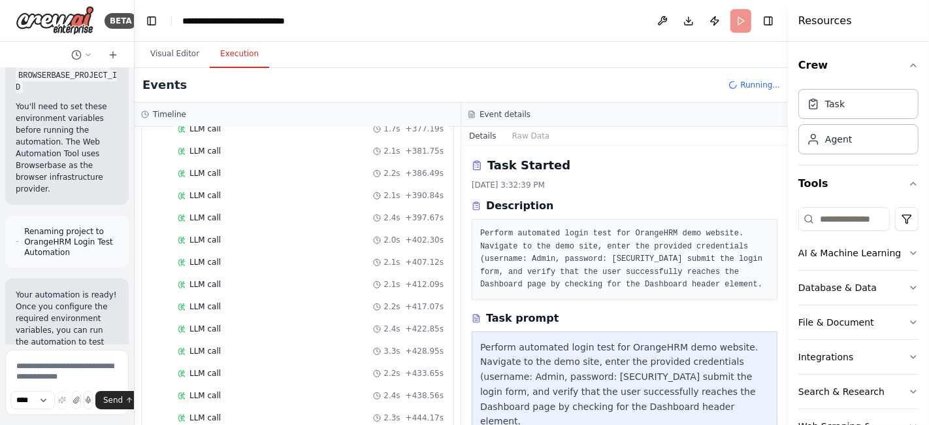
scroll to position [121, 0]
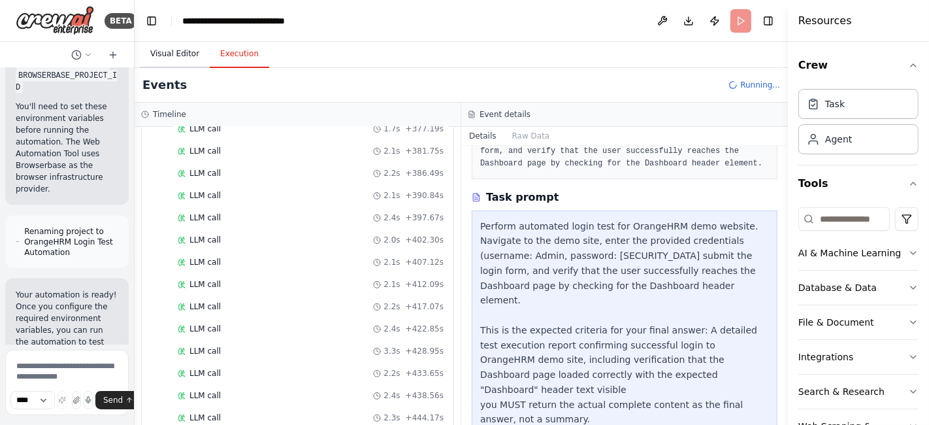
click at [164, 51] on button "Visual Editor" at bounding box center [175, 54] width 70 height 27
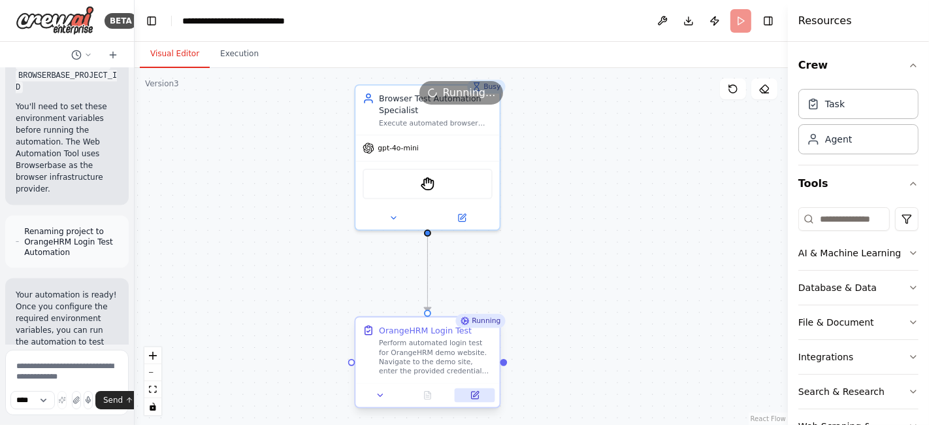
click at [479, 396] on icon at bounding box center [474, 394] width 9 height 9
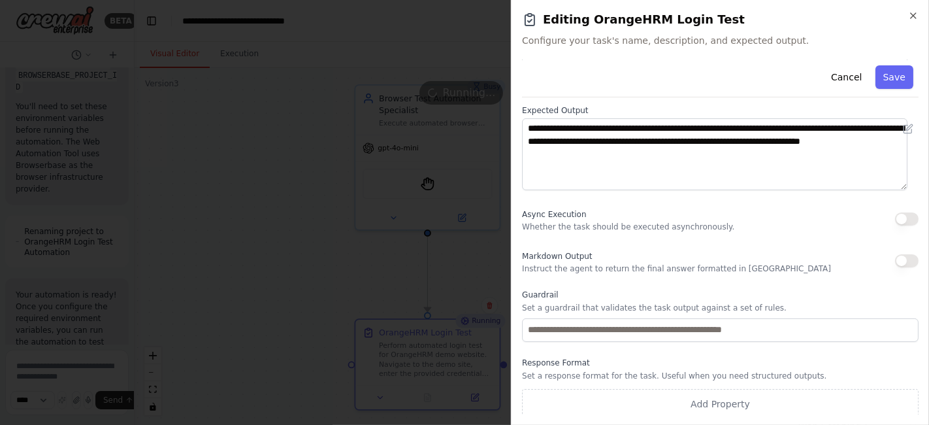
scroll to position [163, 0]
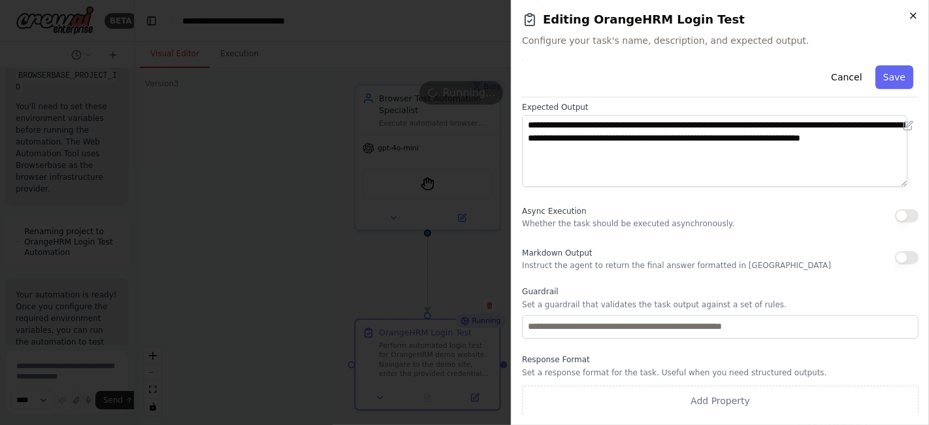
click at [914, 17] on icon "button" at bounding box center [913, 15] width 10 height 10
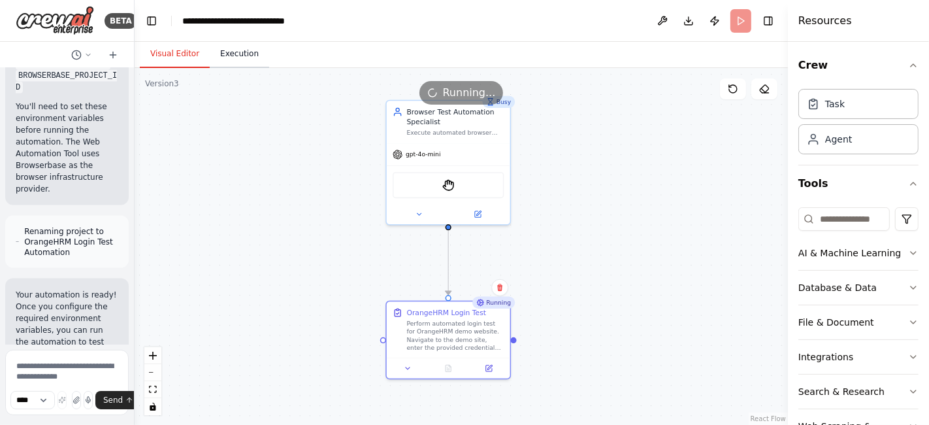
click at [237, 54] on button "Execution" at bounding box center [239, 54] width 59 height 27
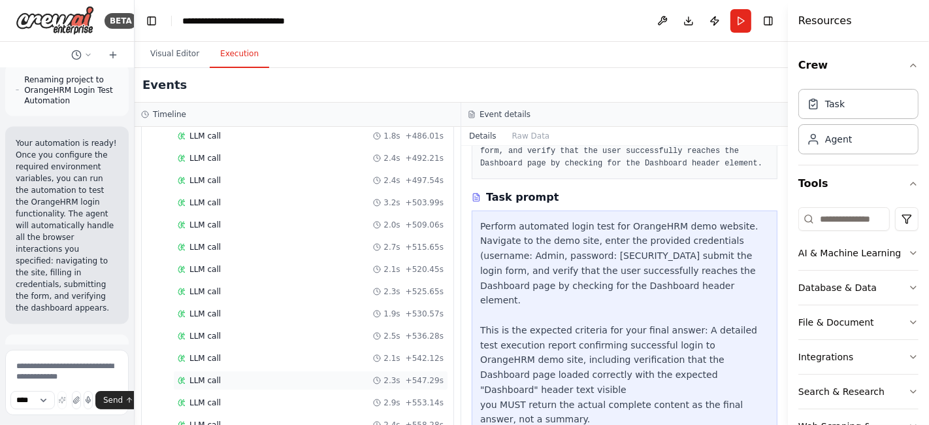
scroll to position [3024, 0]
click at [177, 51] on button "Visual Editor" at bounding box center [175, 54] width 70 height 27
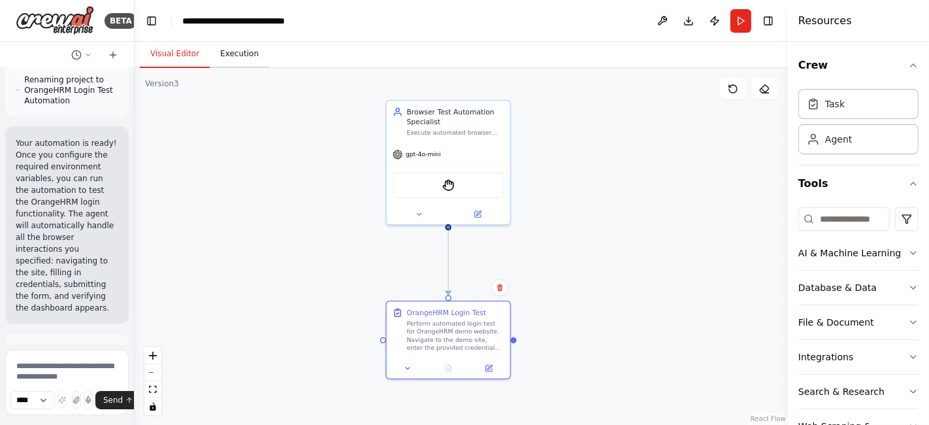
click at [235, 59] on button "Execution" at bounding box center [239, 54] width 59 height 27
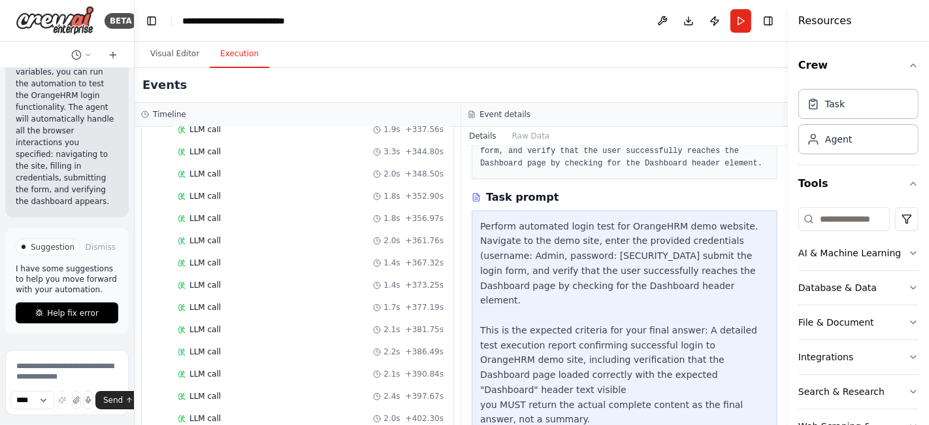
scroll to position [2298, 0]
click at [67, 314] on span "Help fix error" at bounding box center [73, 313] width 52 height 10
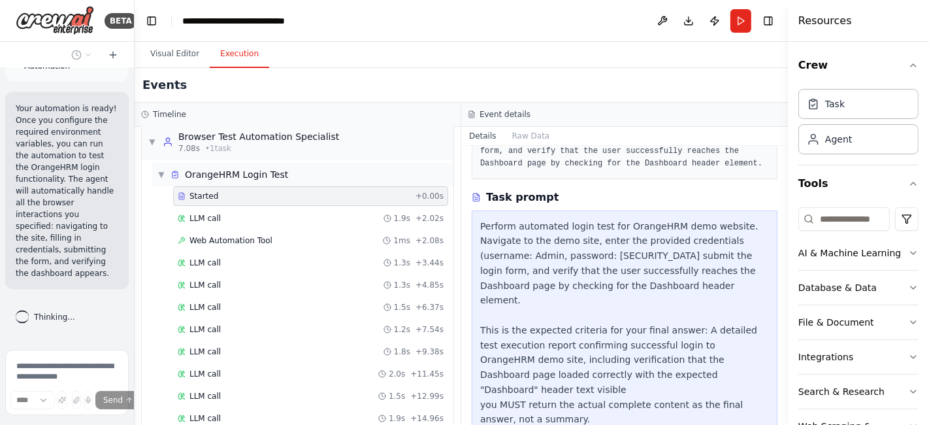
scroll to position [0, 0]
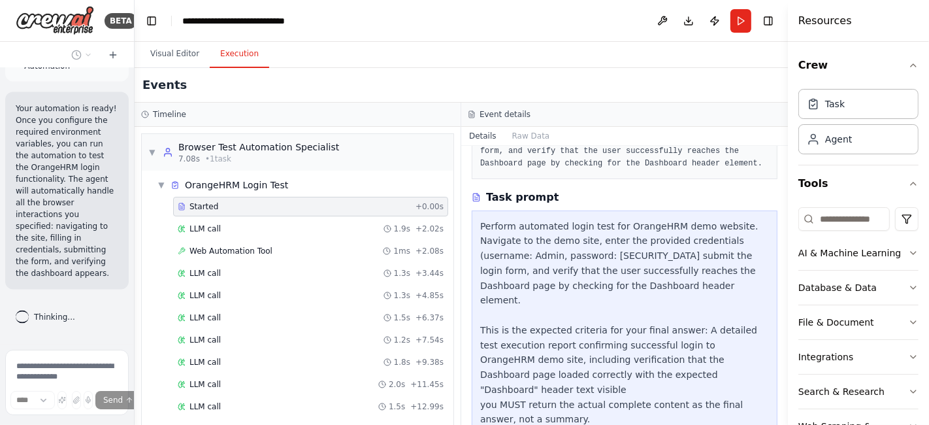
click at [203, 205] on span "Started" at bounding box center [203, 206] width 29 height 10
click at [195, 201] on span "Started" at bounding box center [203, 206] width 29 height 10
click at [196, 185] on span "OrangeHRM Login Test" at bounding box center [236, 184] width 103 height 13
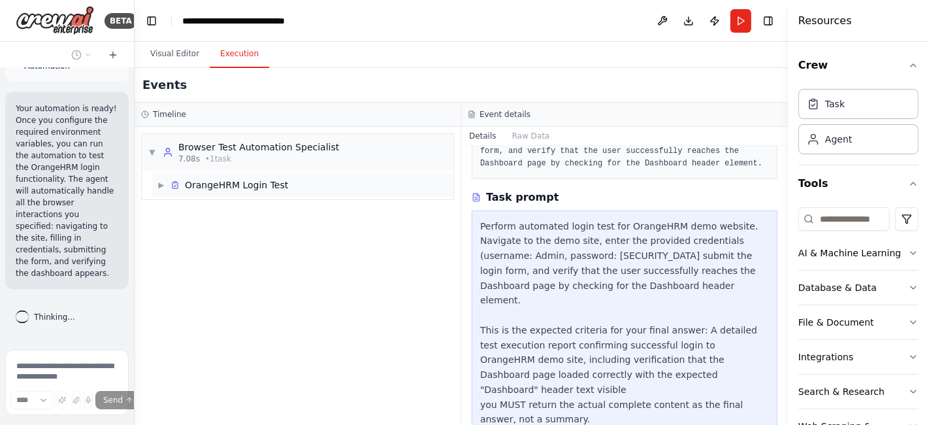
click at [196, 185] on span "OrangeHRM Login Test" at bounding box center [236, 184] width 103 height 13
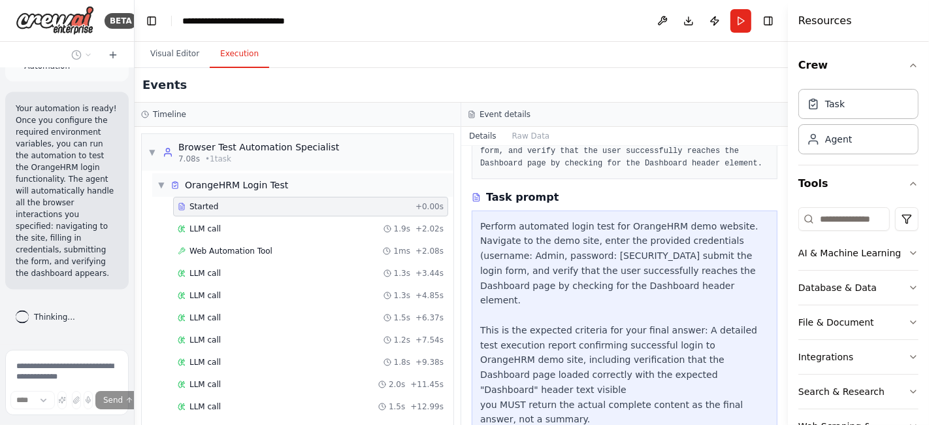
click at [160, 186] on span "▼" at bounding box center [161, 185] width 8 height 10
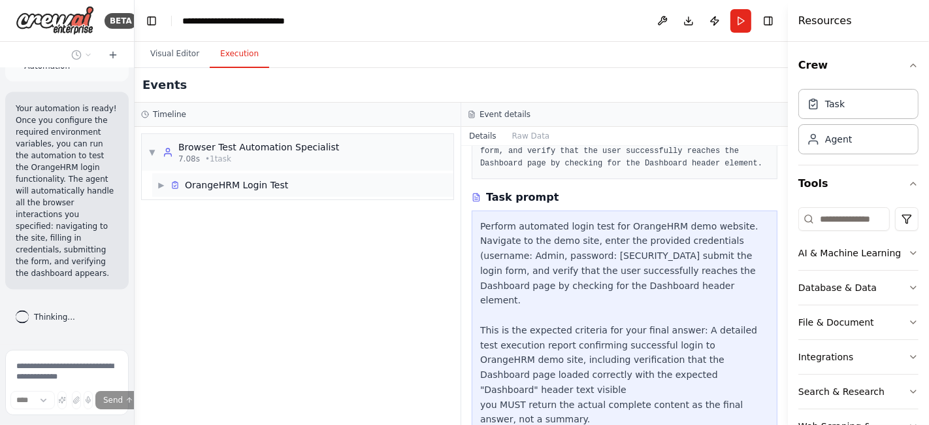
click at [160, 185] on span "▶" at bounding box center [161, 185] width 8 height 10
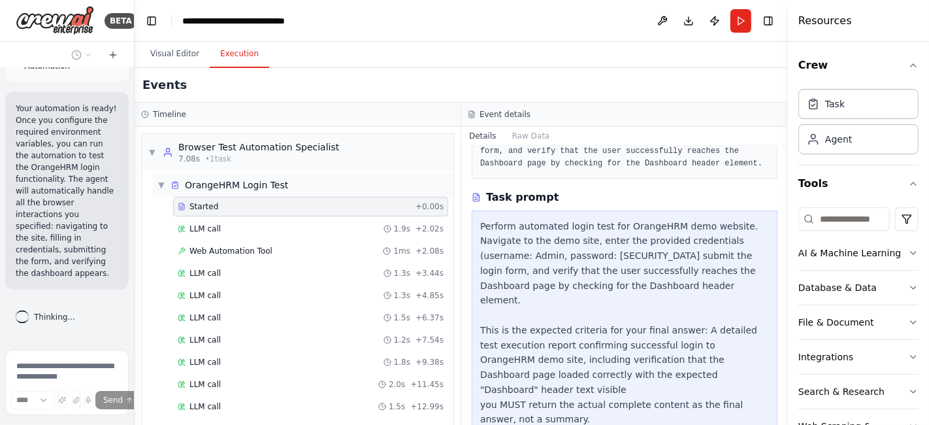
click at [173, 186] on icon at bounding box center [175, 184] width 9 height 9
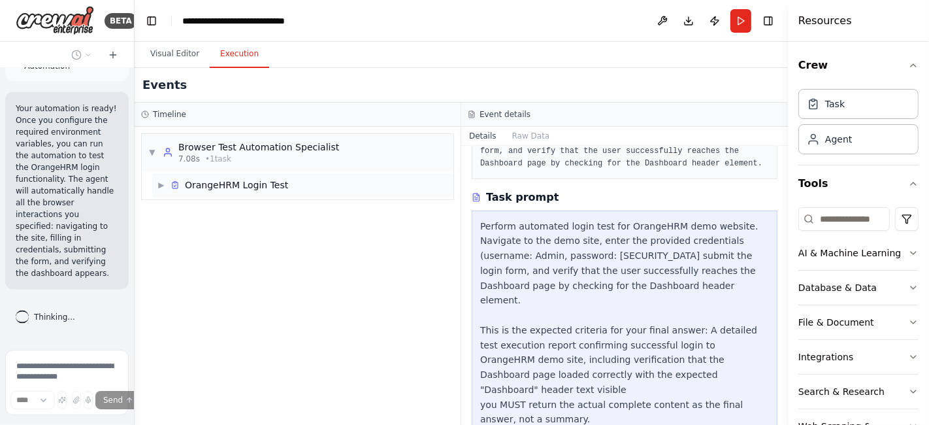
click at [173, 186] on icon at bounding box center [175, 184] width 9 height 9
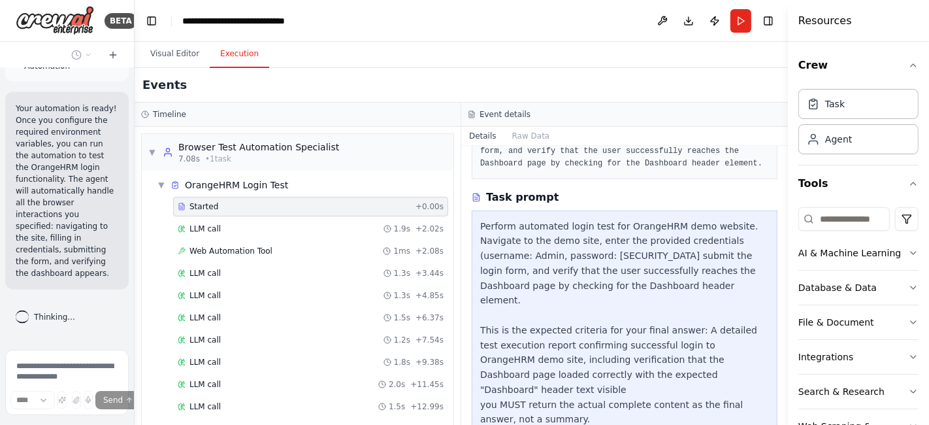
click at [203, 203] on span "Started" at bounding box center [203, 206] width 29 height 10
click at [229, 251] on span "Web Automation Tool" at bounding box center [230, 251] width 83 height 10
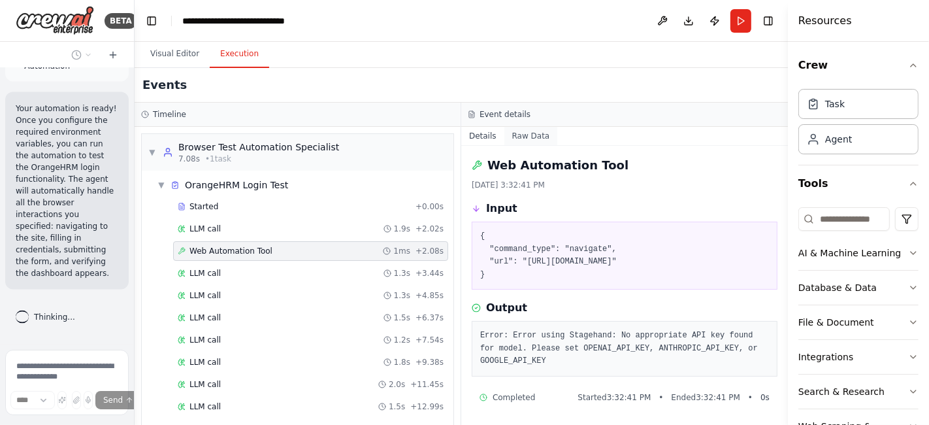
click at [534, 135] on button "Raw Data" at bounding box center [531, 136] width 54 height 18
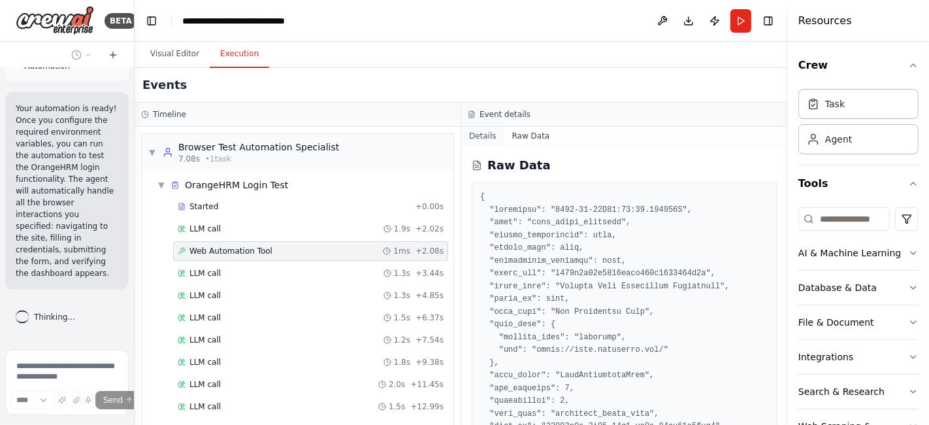
click at [485, 140] on button "Details" at bounding box center [482, 136] width 43 height 18
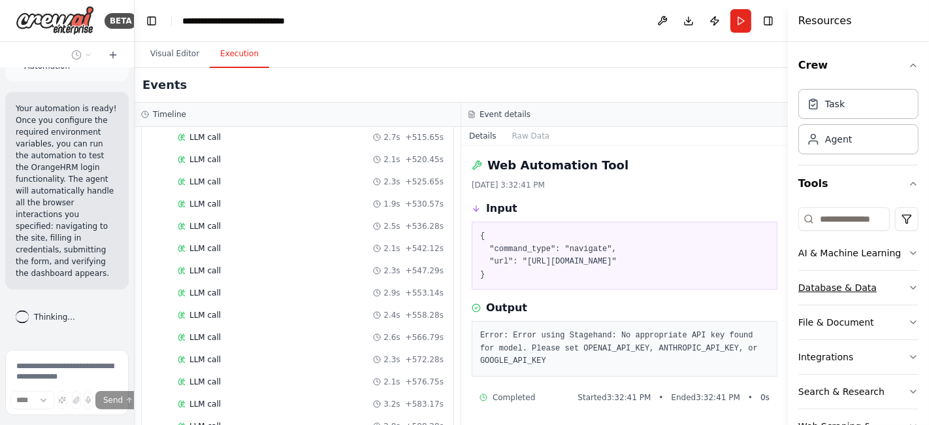
scroll to position [37, 0]
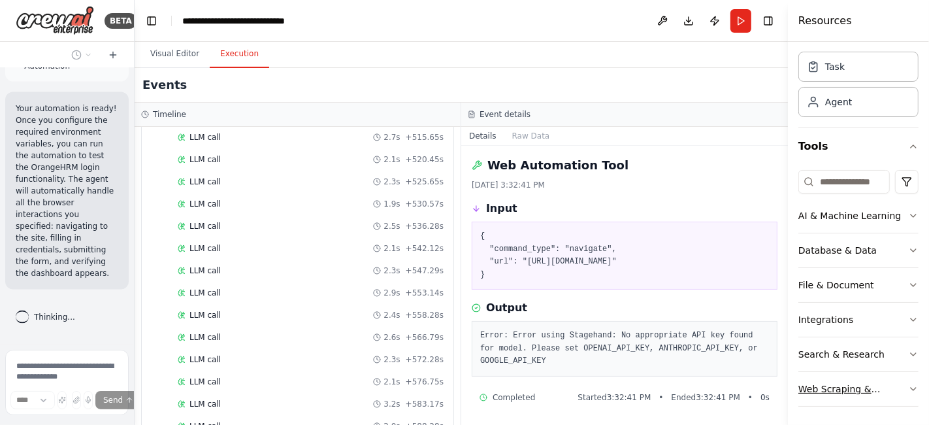
click at [908, 384] on icon "button" at bounding box center [913, 389] width 10 height 10
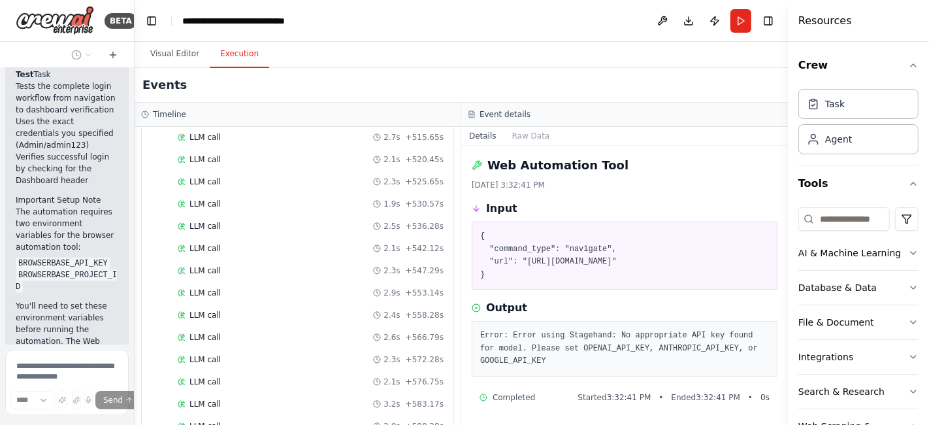
scroll to position [1394, 0]
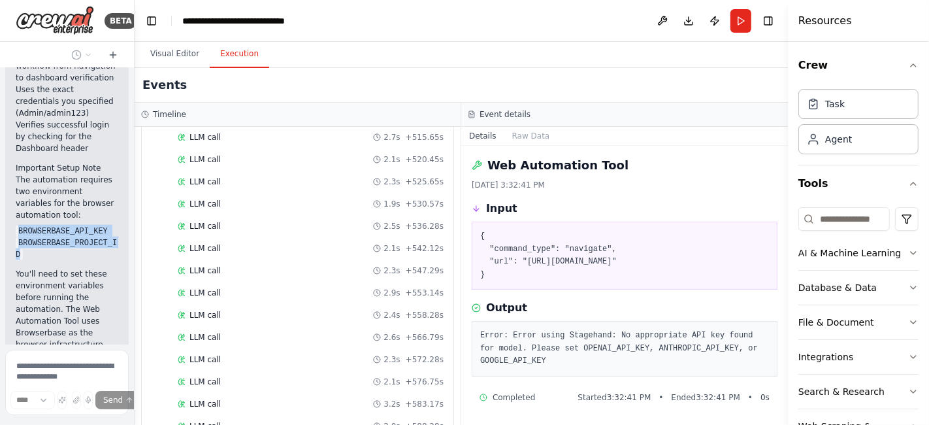
drag, startPoint x: 24, startPoint y: 267, endPoint x: 18, endPoint y: 247, distance: 20.3
click at [18, 247] on li "BROWSERBASE_PROJECT_ID" at bounding box center [67, 249] width 103 height 24
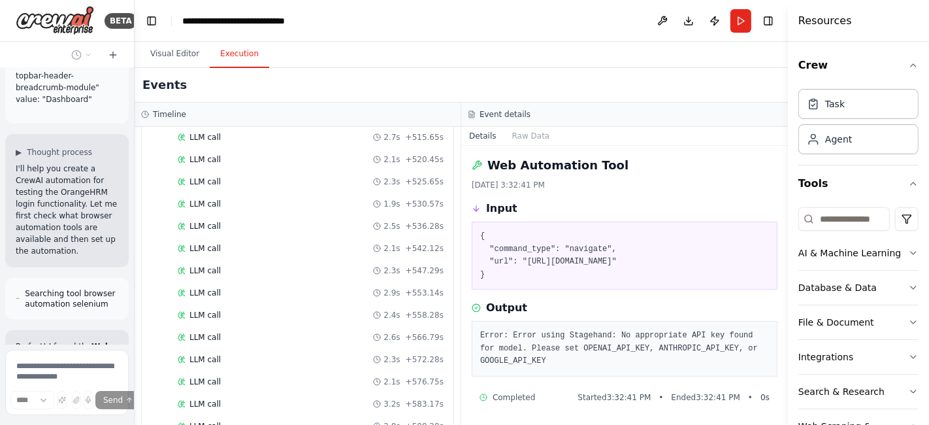
scroll to position [378, 0]
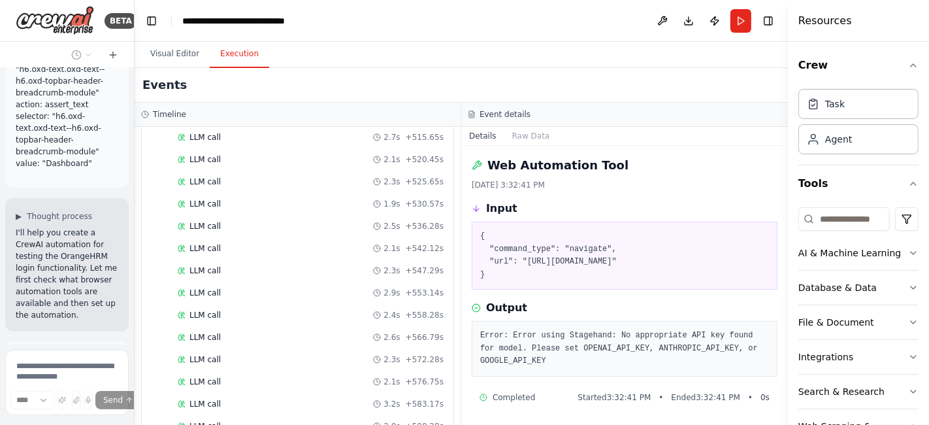
drag, startPoint x: 864, startPoint y: 12, endPoint x: 856, endPoint y: 22, distance: 12.6
click at [865, 16] on div "Resources" at bounding box center [858, 21] width 141 height 42
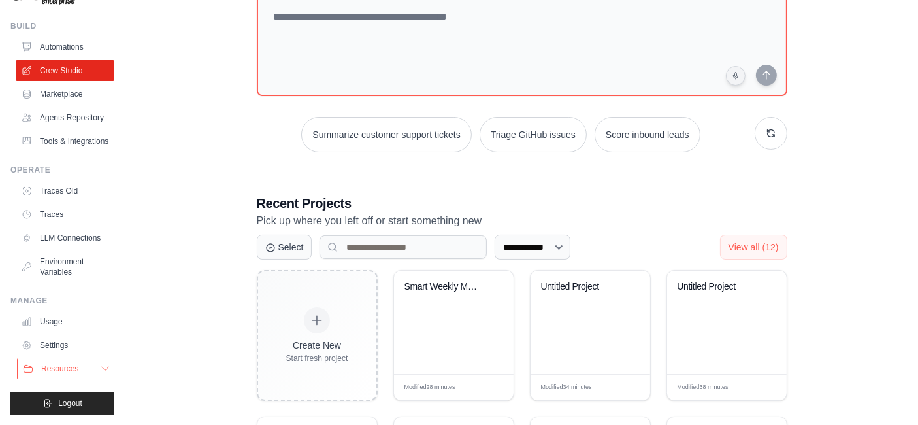
scroll to position [145, 0]
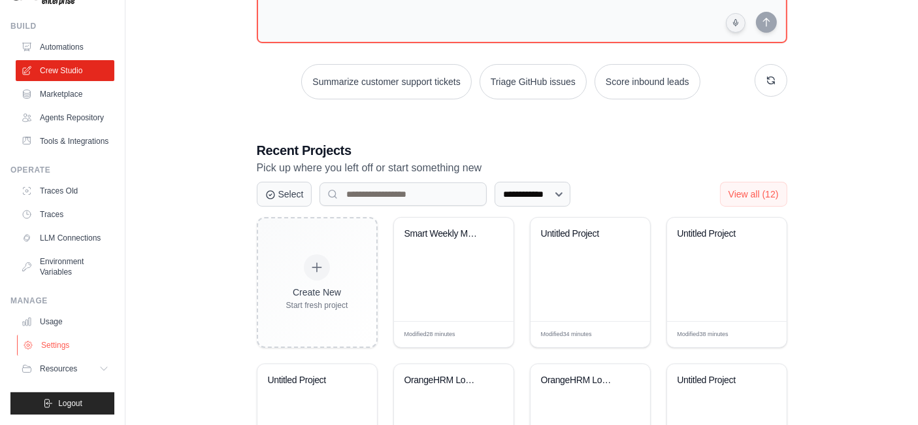
click at [44, 347] on link "Settings" at bounding box center [66, 345] width 99 height 21
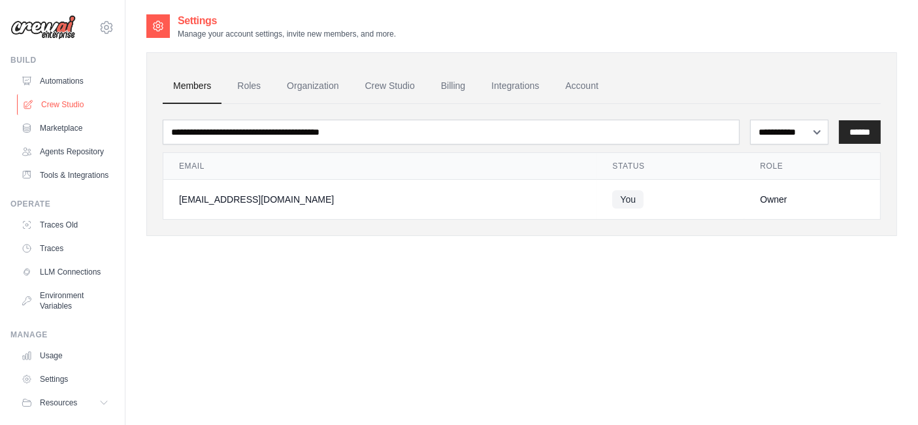
click at [59, 105] on link "Crew Studio" at bounding box center [66, 104] width 99 height 21
click at [63, 81] on link "Automations" at bounding box center [66, 81] width 99 height 21
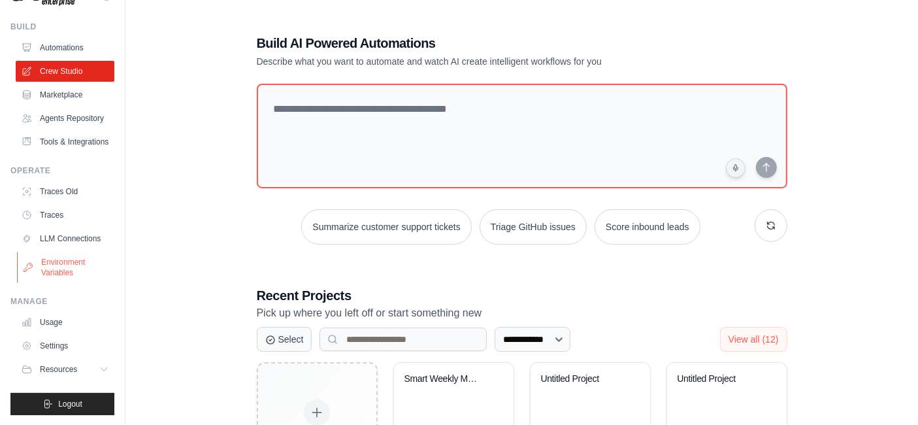
scroll to position [64, 0]
click at [65, 344] on link "Settings" at bounding box center [66, 345] width 99 height 21
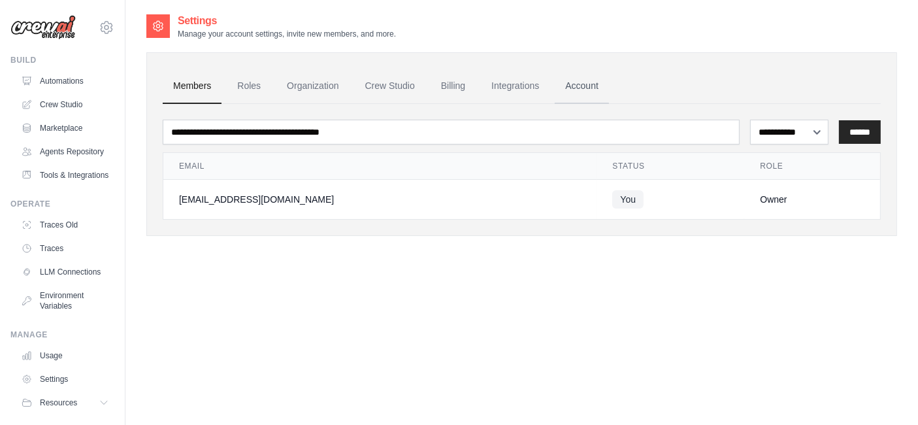
click at [573, 85] on link "Account" at bounding box center [582, 86] width 54 height 35
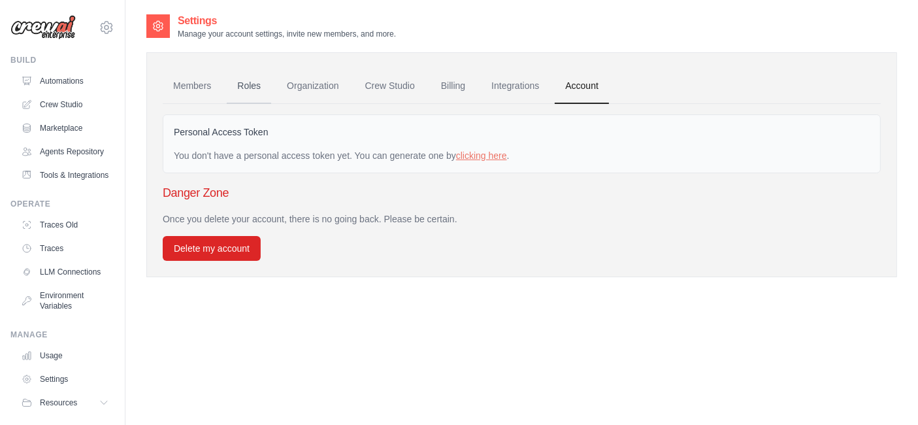
click at [252, 86] on link "Roles" at bounding box center [249, 86] width 44 height 35
click at [312, 83] on link "Organization" at bounding box center [312, 86] width 73 height 35
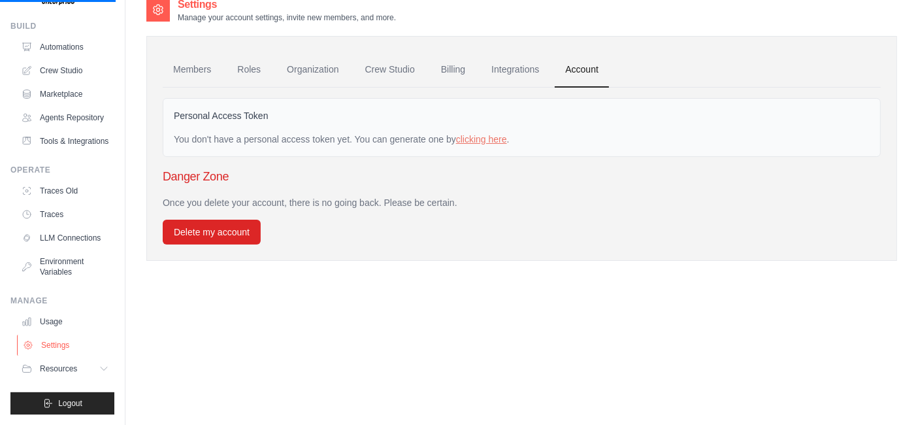
scroll to position [26, 0]
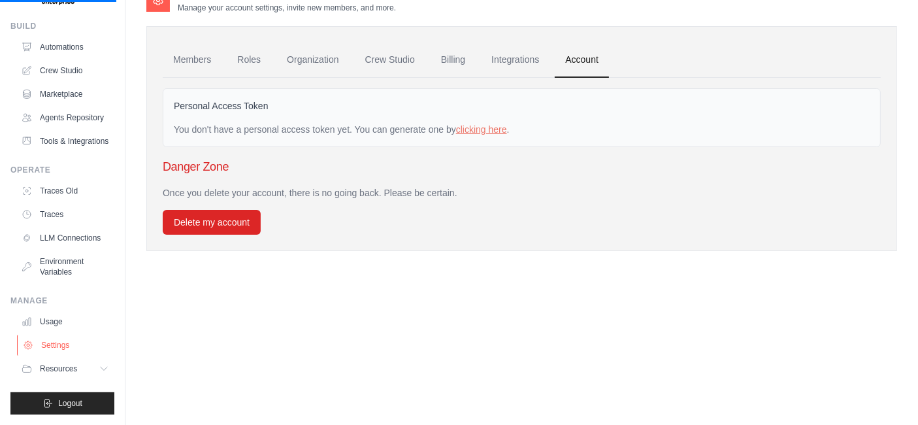
click at [61, 343] on link "Settings" at bounding box center [66, 345] width 99 height 21
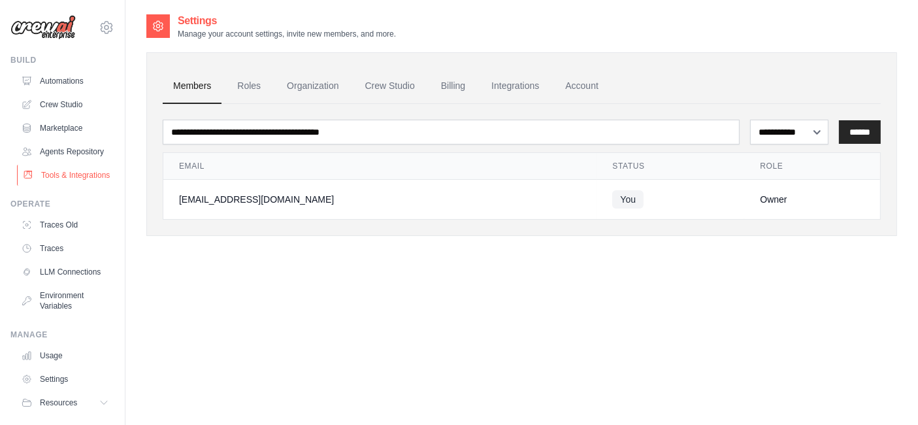
click at [46, 186] on link "Tools & Integrations" at bounding box center [66, 175] width 99 height 21
click at [99, 30] on icon at bounding box center [107, 28] width 16 height 16
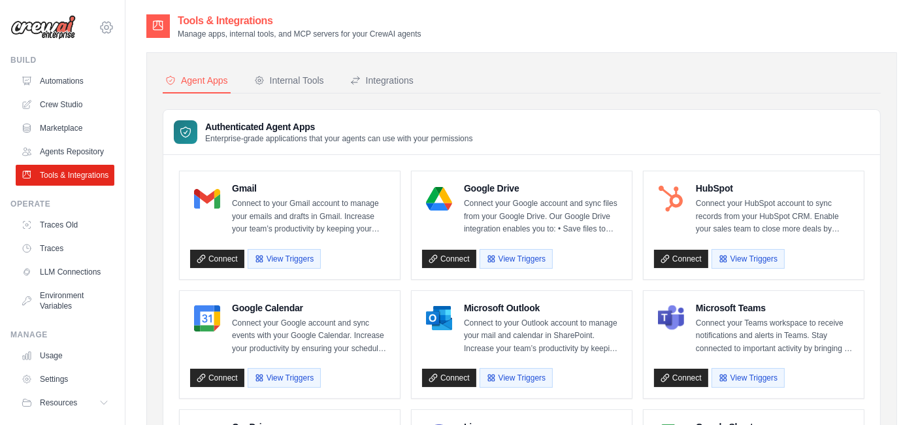
click at [99, 26] on icon at bounding box center [107, 28] width 16 height 16
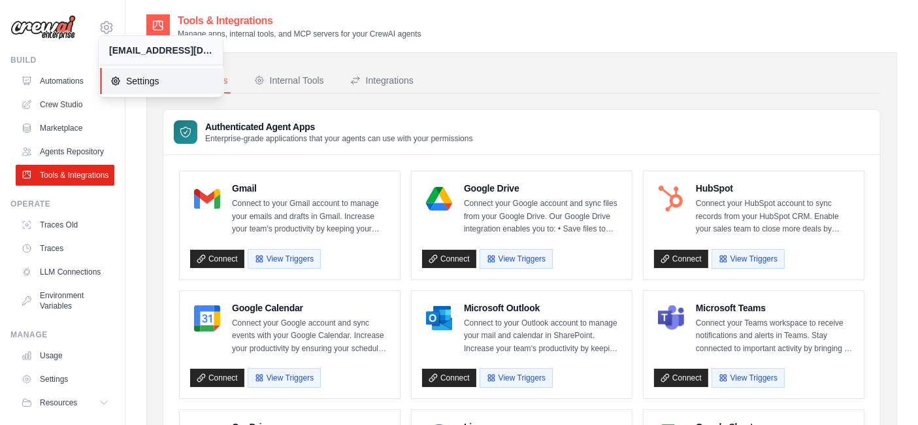
click at [122, 78] on span "Settings" at bounding box center [161, 80] width 103 height 13
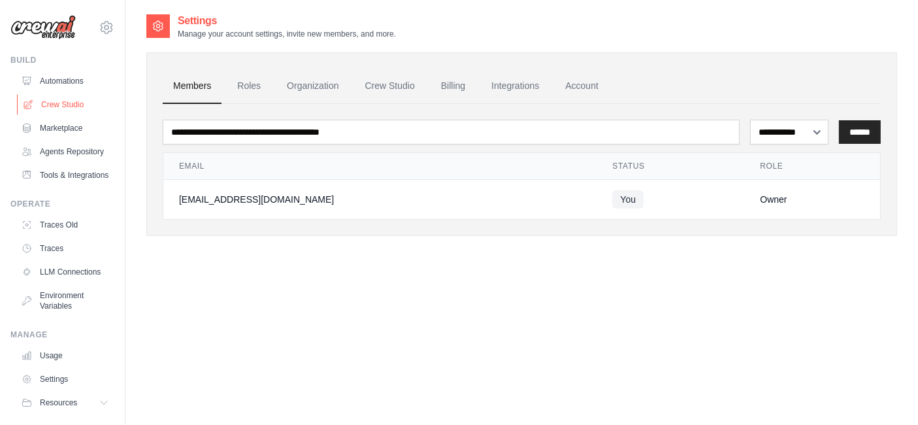
click at [69, 108] on link "Crew Studio" at bounding box center [66, 104] width 99 height 21
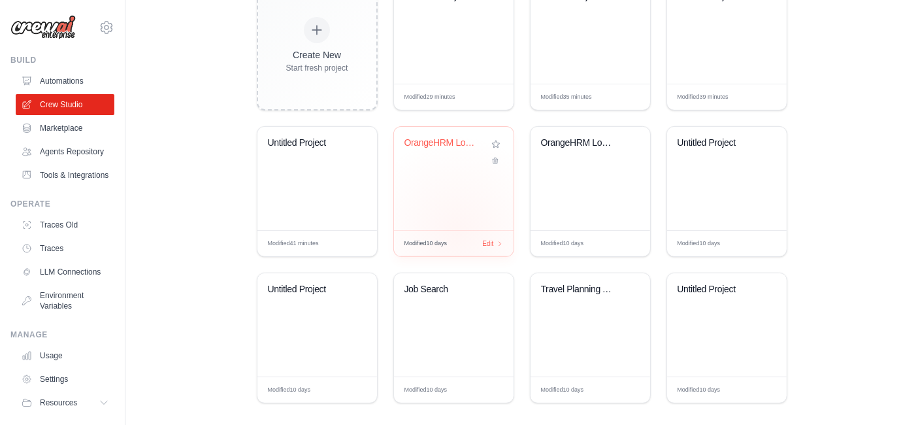
scroll to position [393, 0]
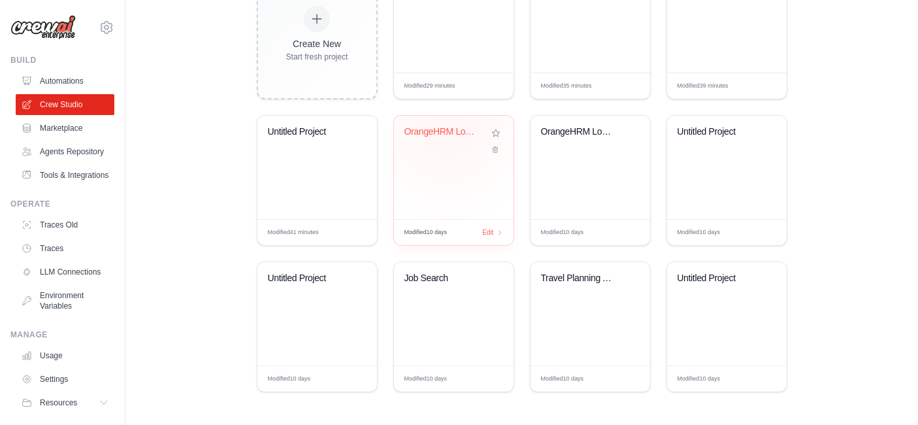
click at [447, 126] on div "OrangeHRM Login Test Automation" at bounding box center [443, 132] width 79 height 12
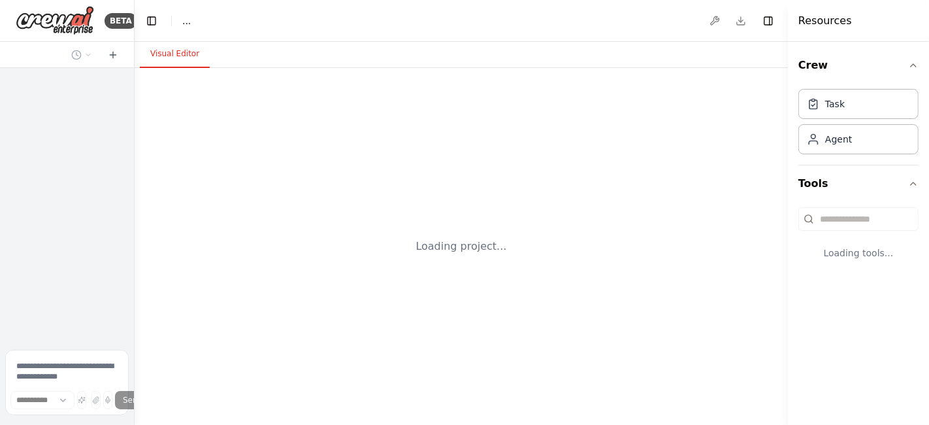
select select "****"
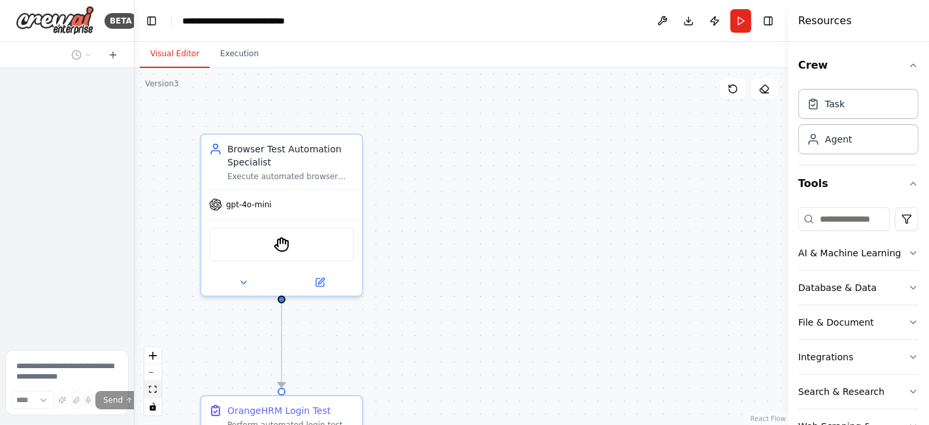
click at [152, 387] on icon "fit view" at bounding box center [153, 388] width 8 height 7
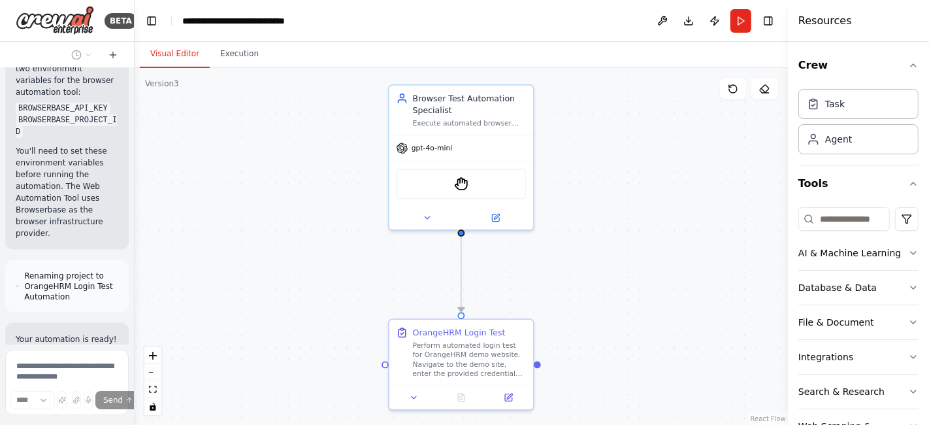
scroll to position [1540, 0]
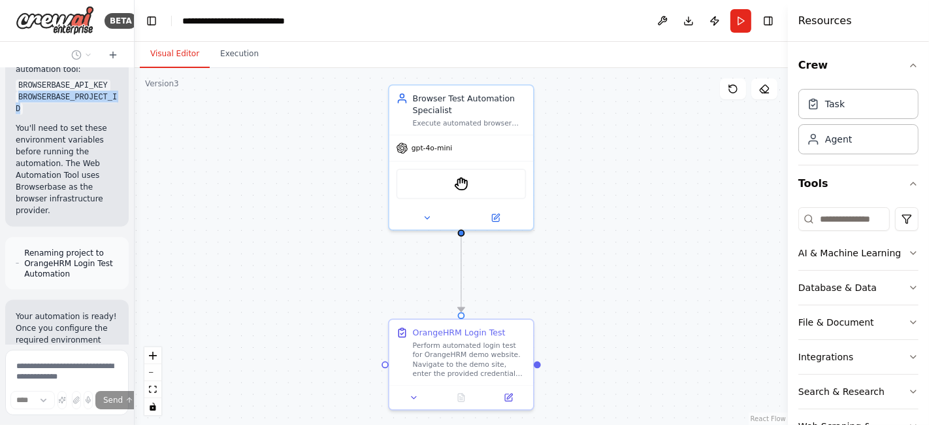
drag, startPoint x: 24, startPoint y: 122, endPoint x: 18, endPoint y: 103, distance: 19.2
click at [18, 103] on code "BROWSERBASE_PROJECT_ID" at bounding box center [66, 103] width 101 height 24
click at [48, 216] on p "You'll need to set these environment variables before running the automation. T…" at bounding box center [67, 169] width 103 height 94
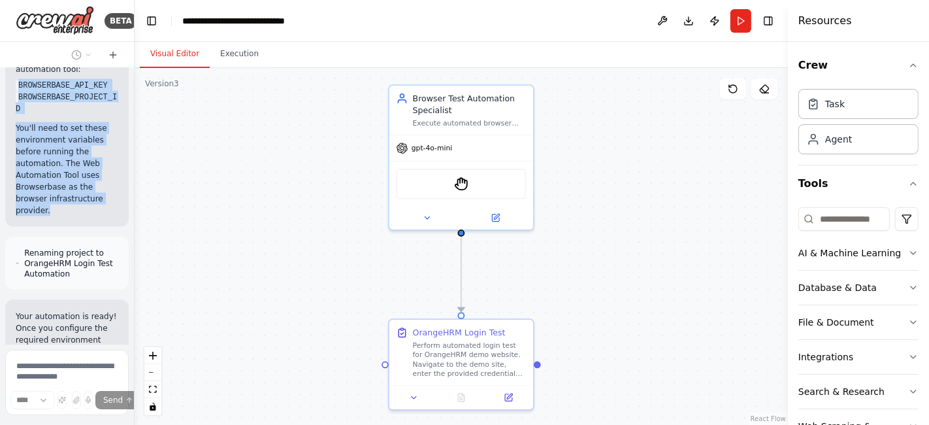
drag, startPoint x: 48, startPoint y: 223, endPoint x: 18, endPoint y: 101, distance: 125.8
copy div "BROWSERBASE_API_KEY BROWSERBASE_PROJECT_ID You'll need to set these environment…"
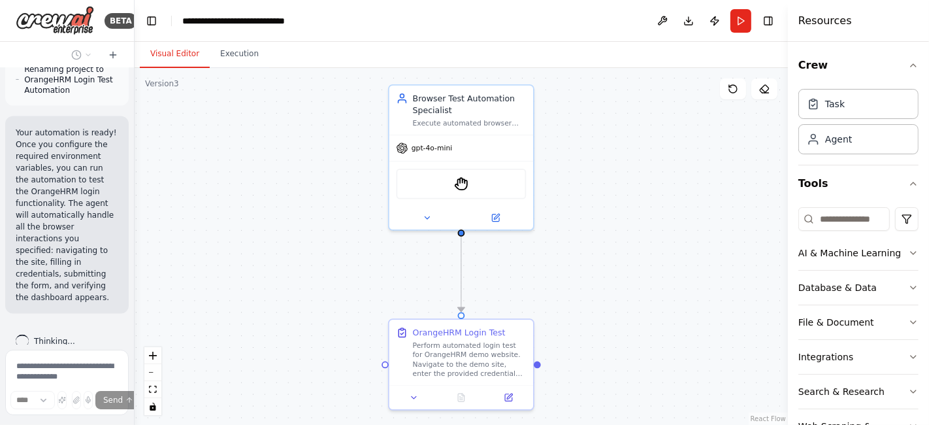
scroll to position [1758, 0]
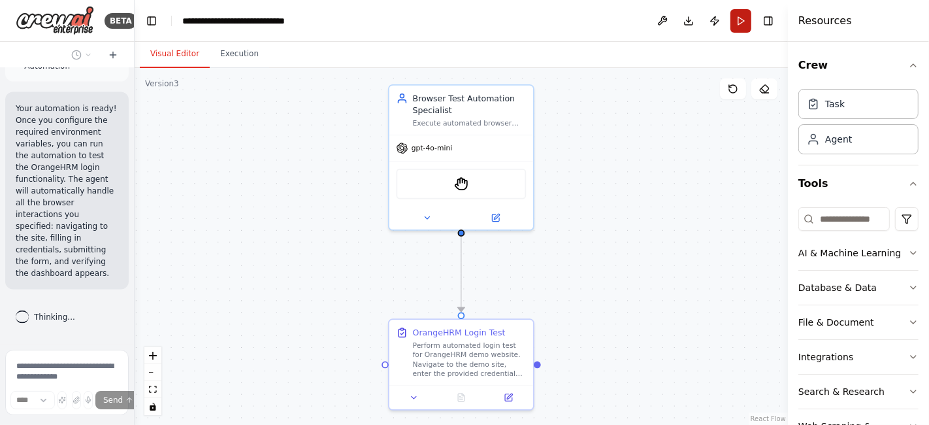
click at [744, 19] on button "Run" at bounding box center [740, 21] width 21 height 24
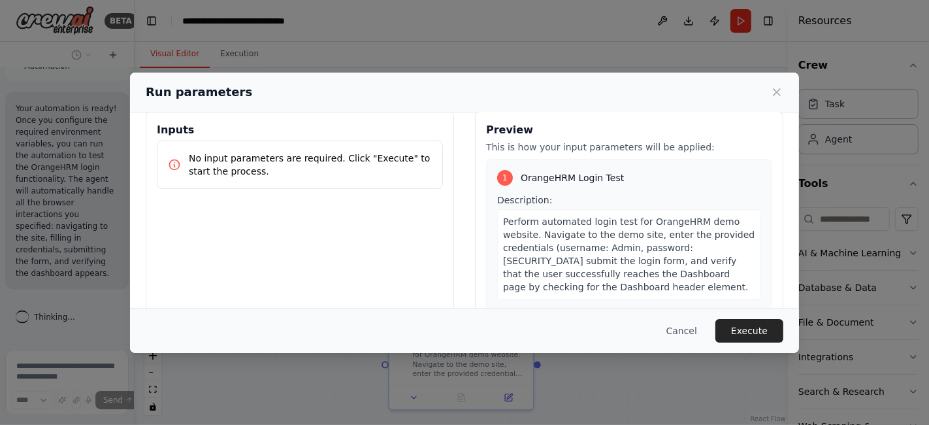
scroll to position [0, 0]
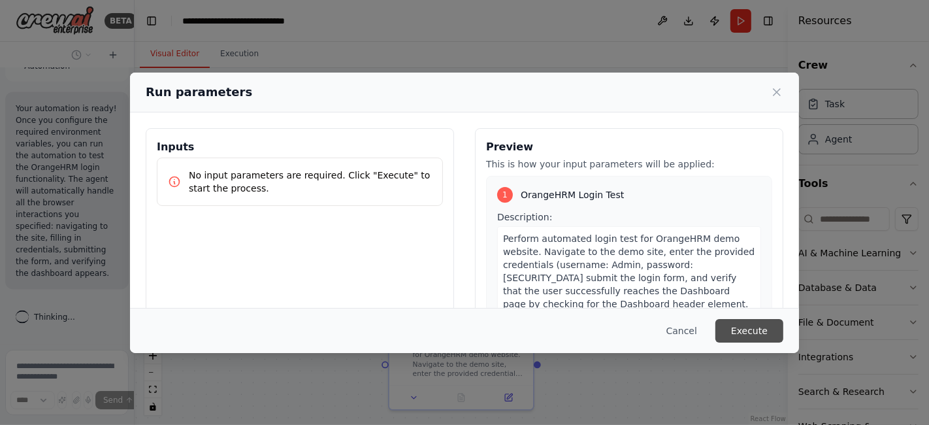
click at [744, 331] on button "Execute" at bounding box center [749, 331] width 68 height 24
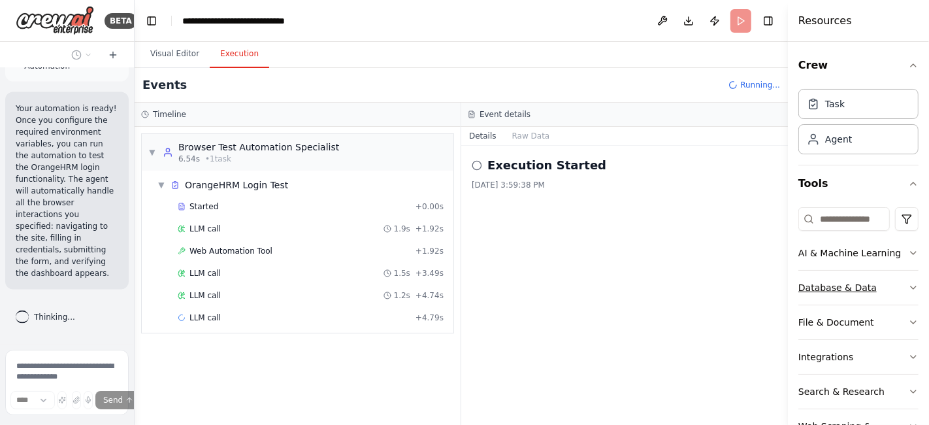
click at [895, 282] on button "Database & Data" at bounding box center [858, 287] width 120 height 34
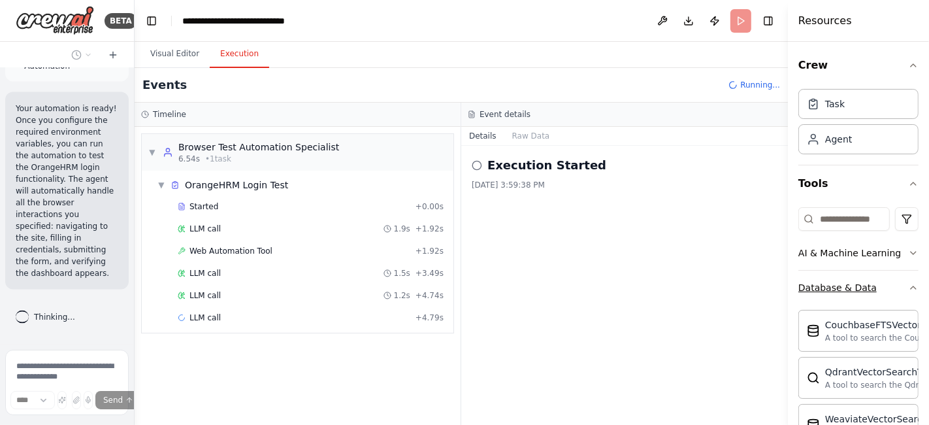
click at [895, 282] on button "Database & Data" at bounding box center [858, 287] width 120 height 34
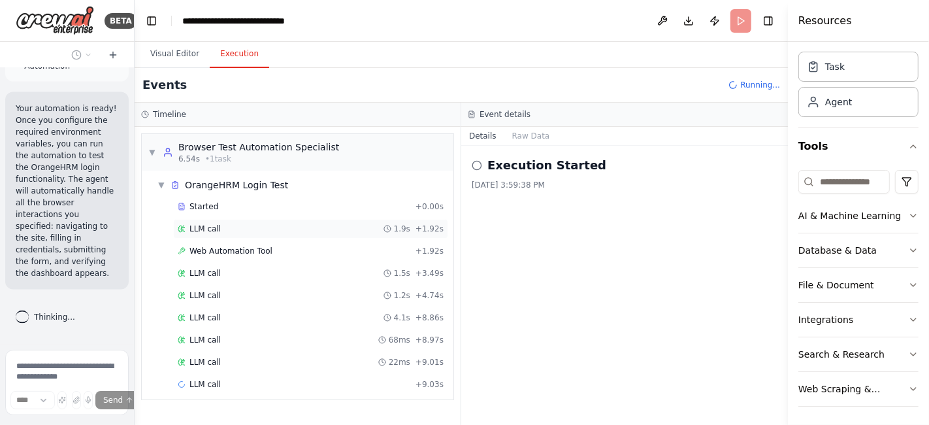
scroll to position [7, 0]
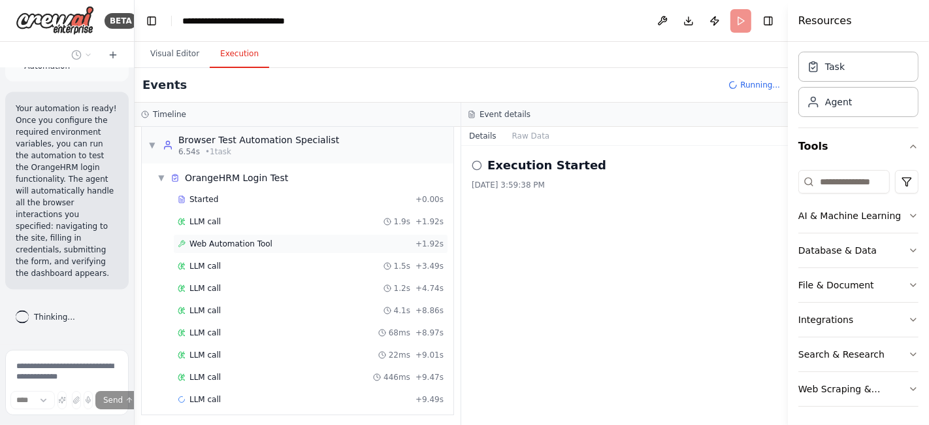
click at [208, 242] on span "Web Automation Tool" at bounding box center [230, 243] width 83 height 10
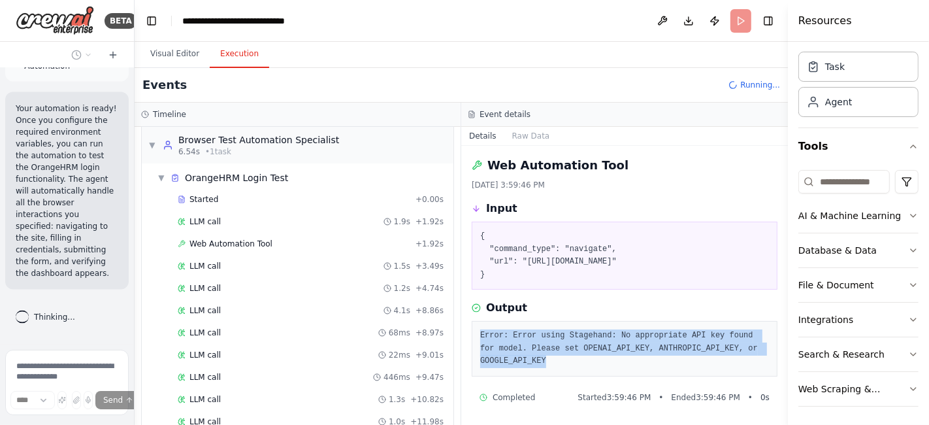
drag, startPoint x: 542, startPoint y: 361, endPoint x: 478, endPoint y: 328, distance: 71.3
click at [478, 328] on div "Error: Error using Stagehand: No appropriate API key found for model. Please se…" at bounding box center [625, 349] width 306 height 56
copy pre "Error: Error using Stagehand: No appropriate API key found for model. Please se…"
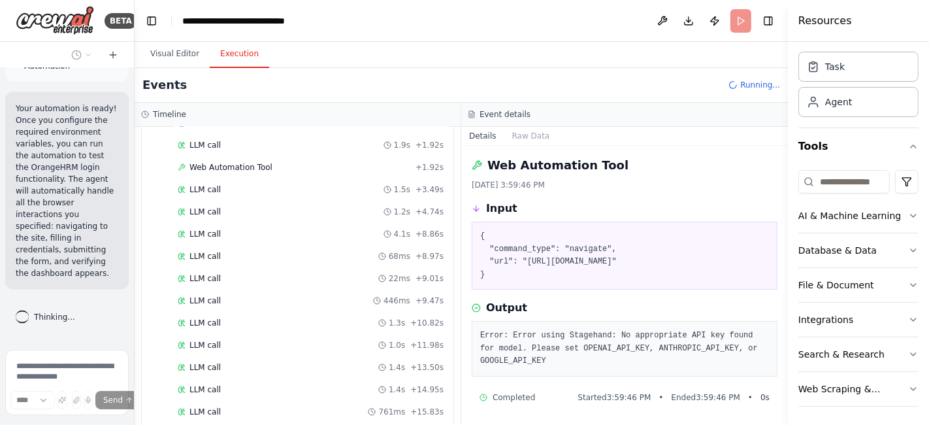
scroll to position [0, 0]
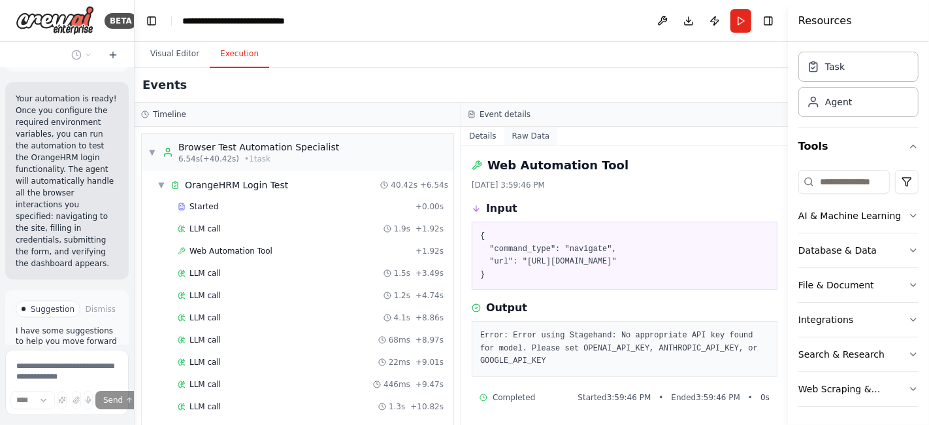
click at [518, 137] on button "Raw Data" at bounding box center [531, 136] width 54 height 18
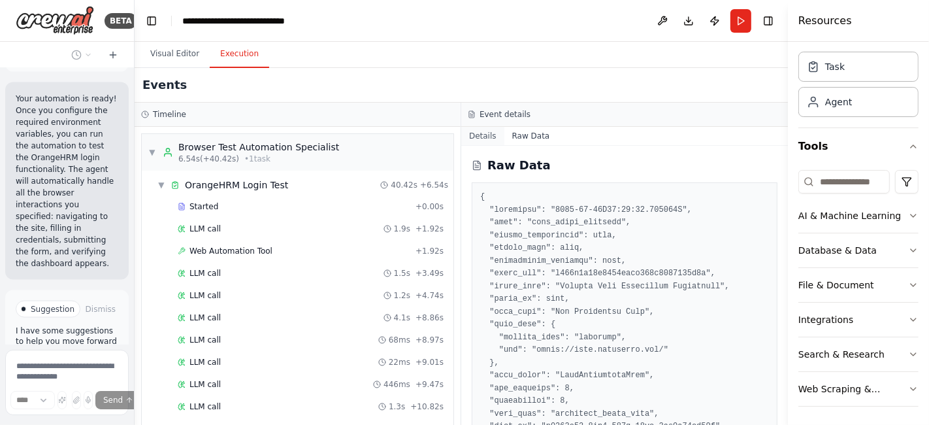
click at [483, 139] on button "Details" at bounding box center [482, 136] width 43 height 18
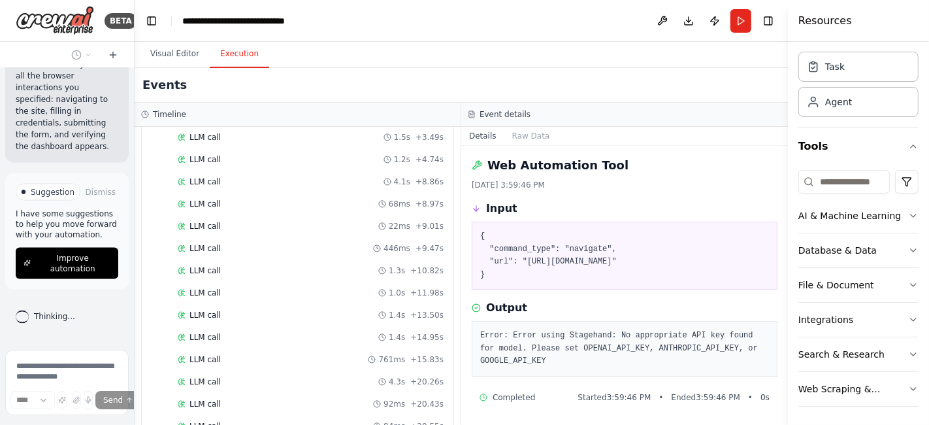
scroll to position [59, 0]
